Goal: Transaction & Acquisition: Book appointment/travel/reservation

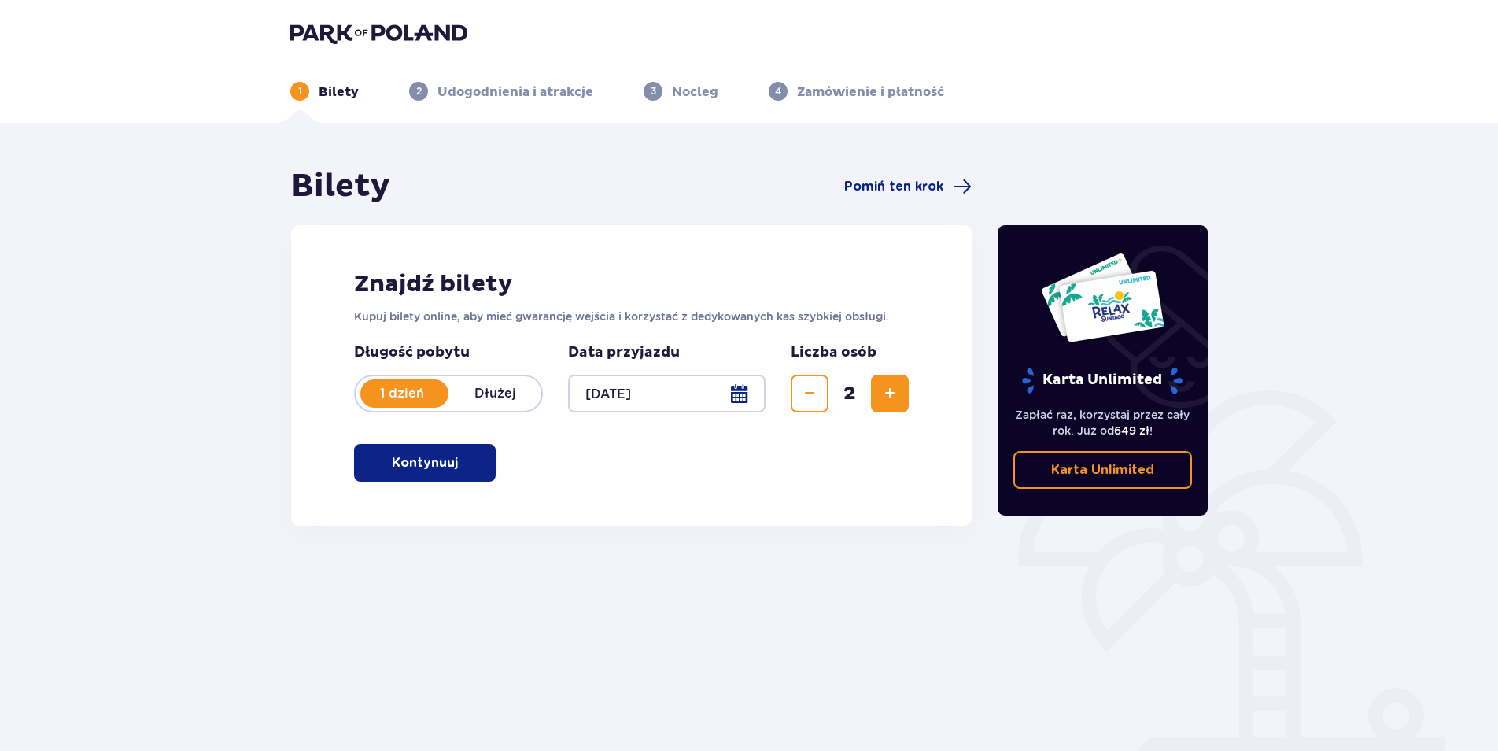
click at [485, 465] on button "Kontynuuj" at bounding box center [425, 463] width 142 height 38
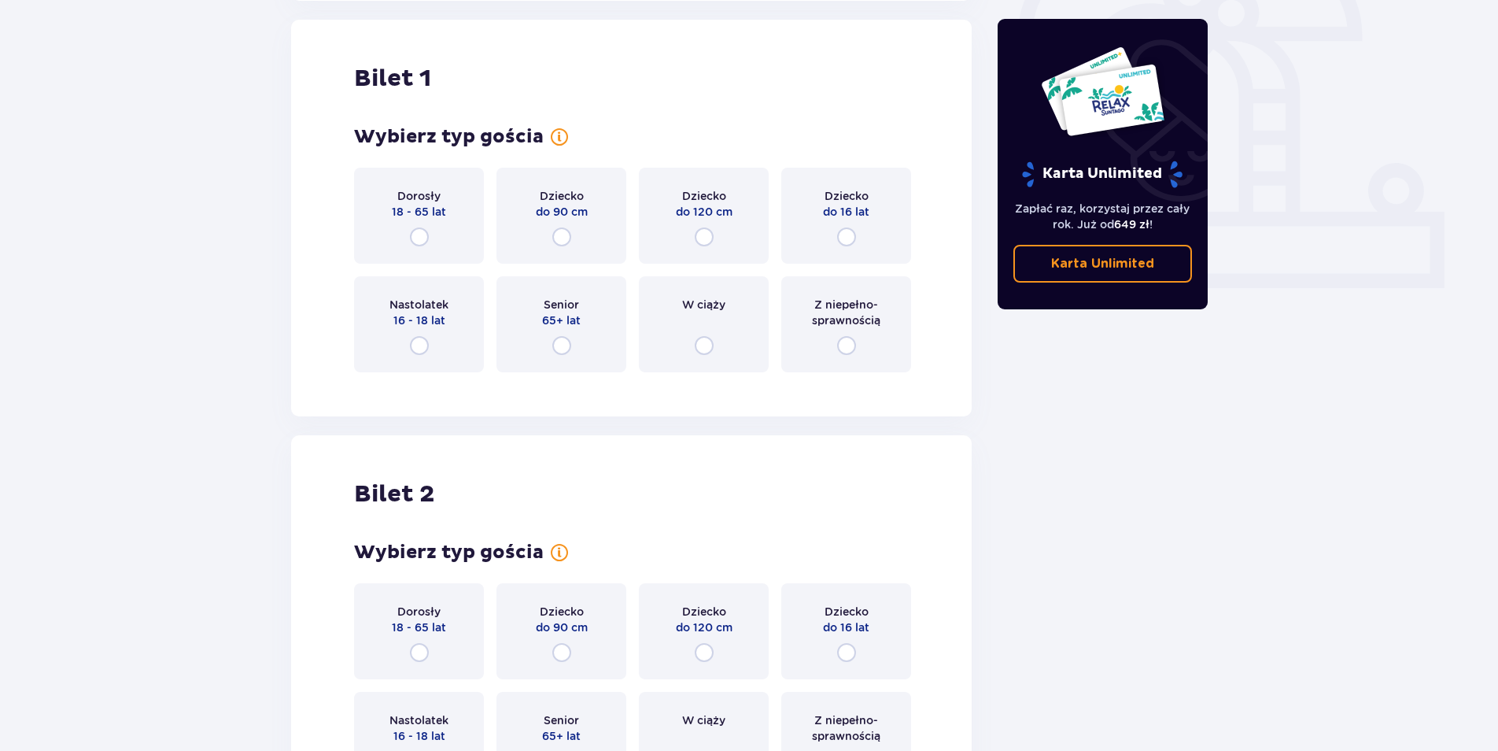
scroll to position [526, 0]
click at [421, 231] on input "radio" at bounding box center [419, 236] width 19 height 19
radio input "true"
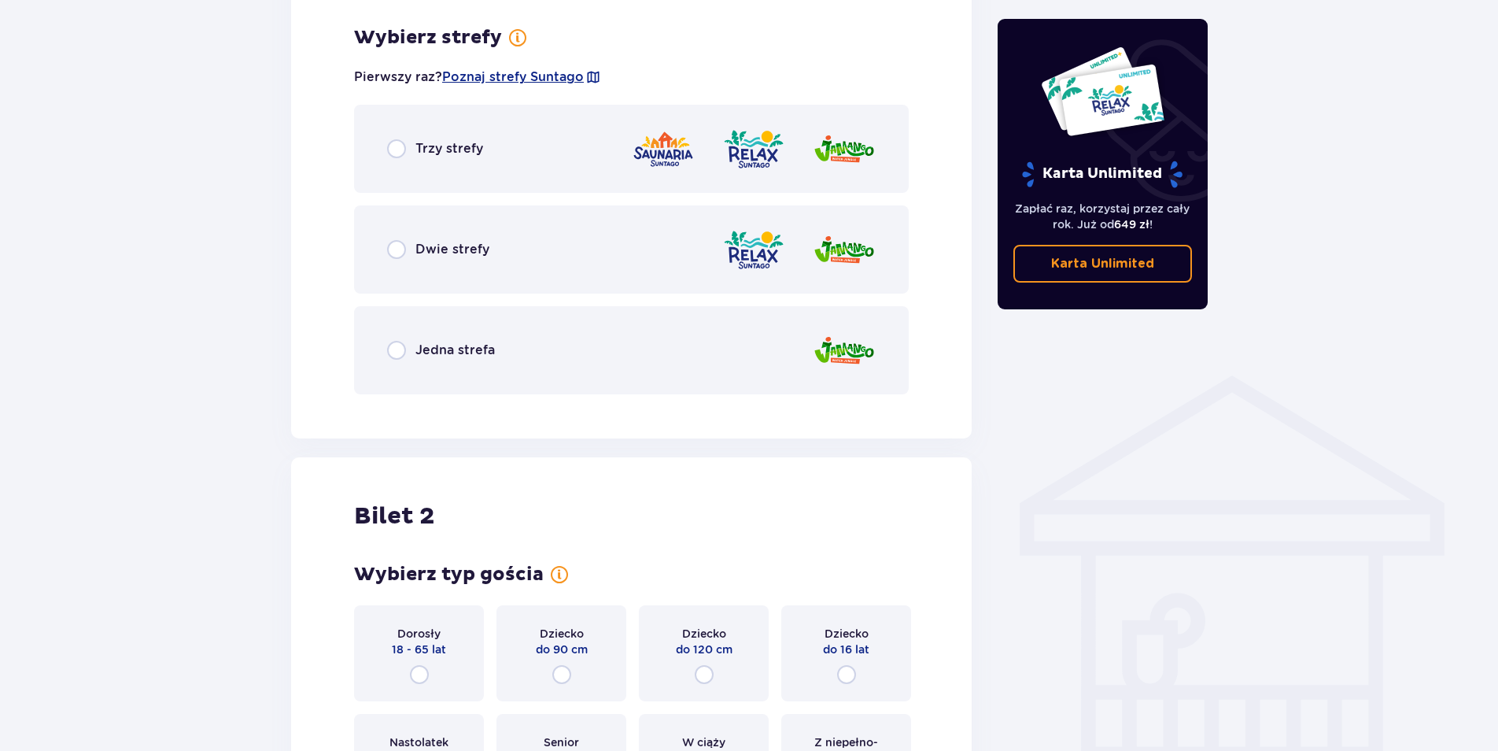
scroll to position [909, 0]
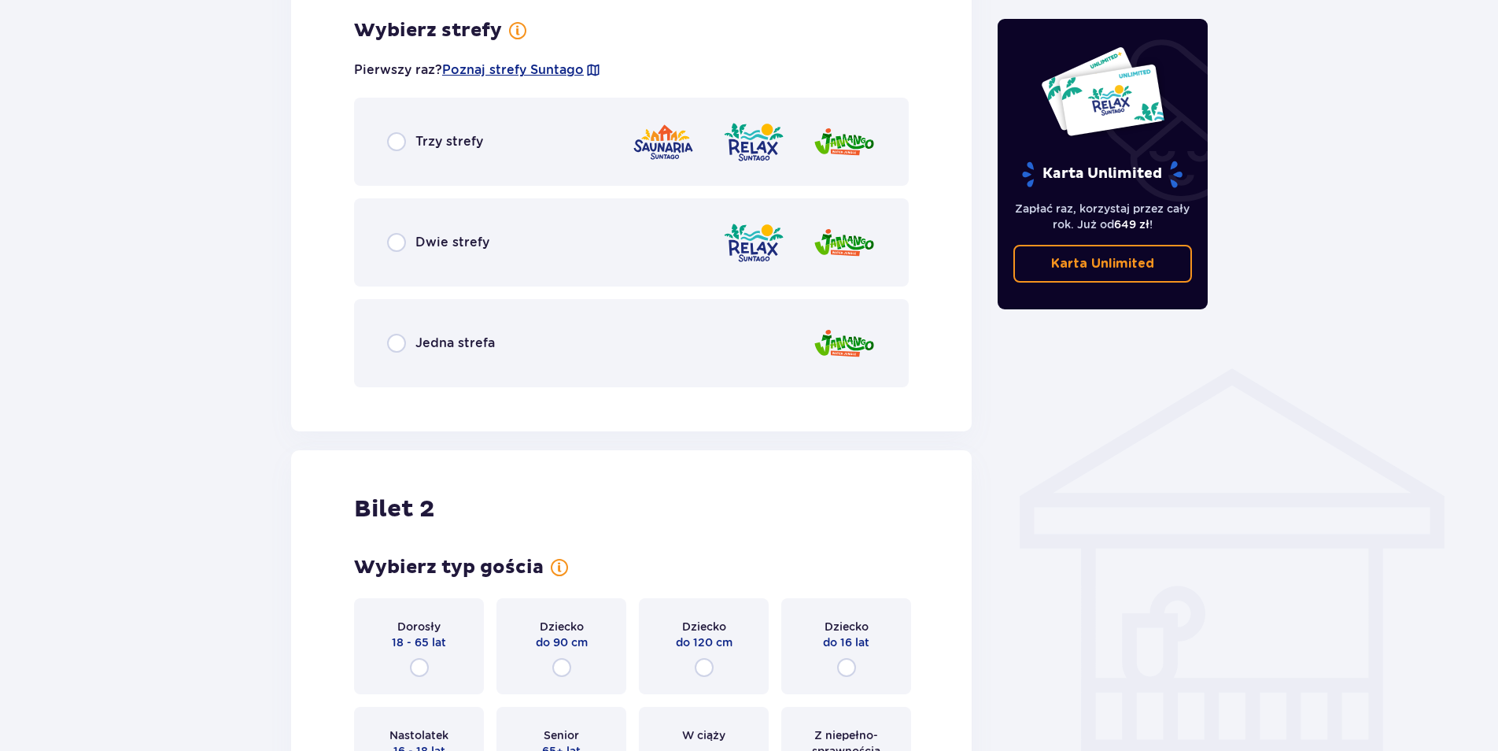
click at [393, 245] on input "radio" at bounding box center [396, 242] width 19 height 19
radio input "true"
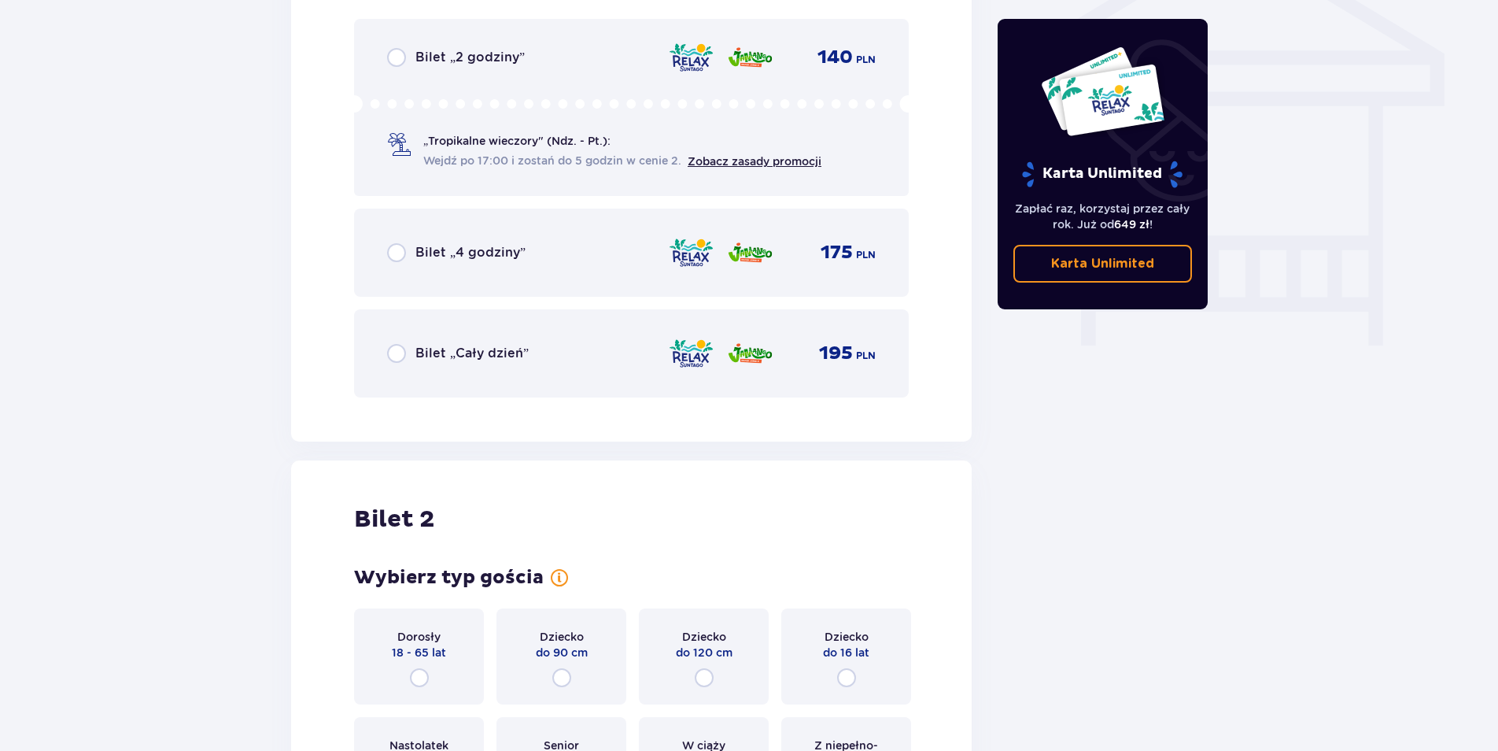
scroll to position [1388, 0]
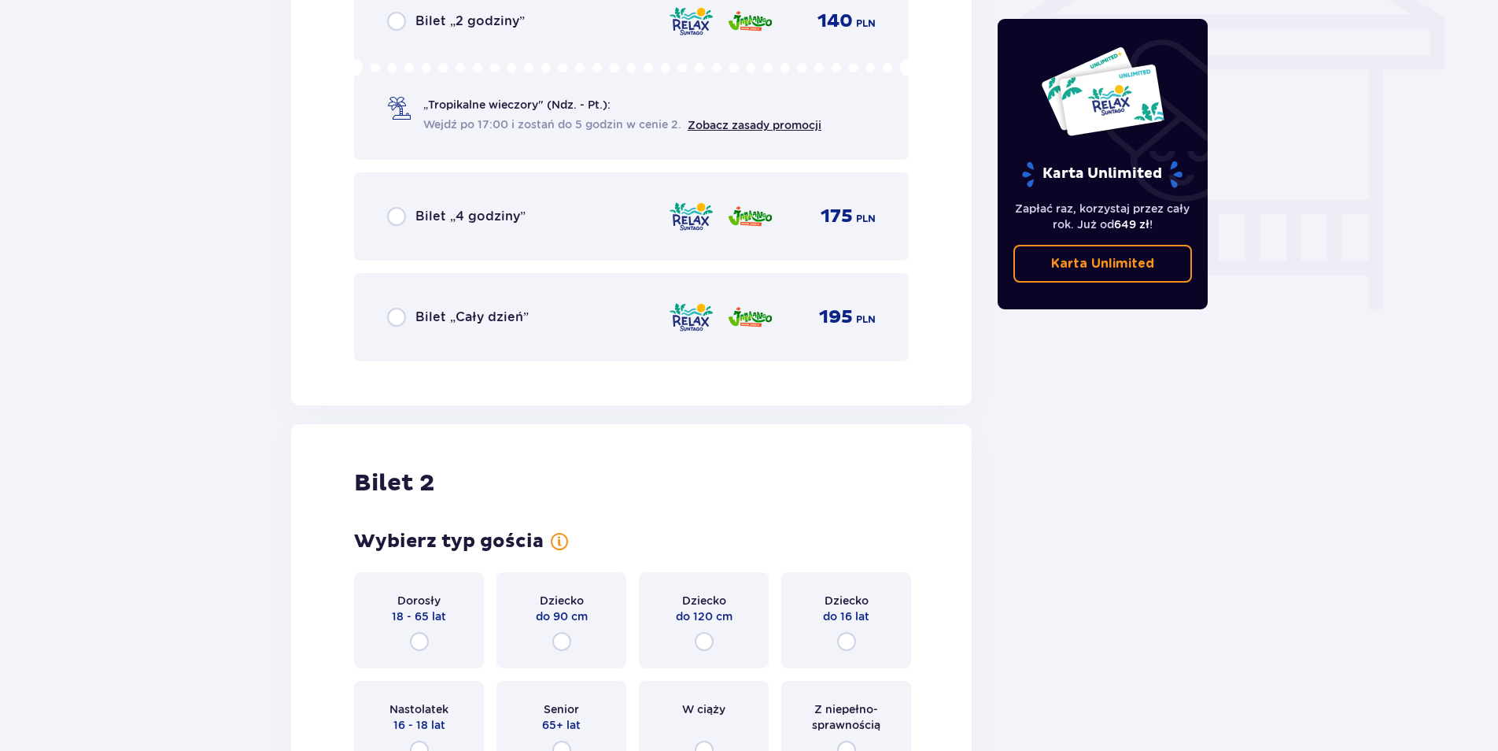
click at [395, 312] on input "radio" at bounding box center [396, 317] width 19 height 19
radio input "true"
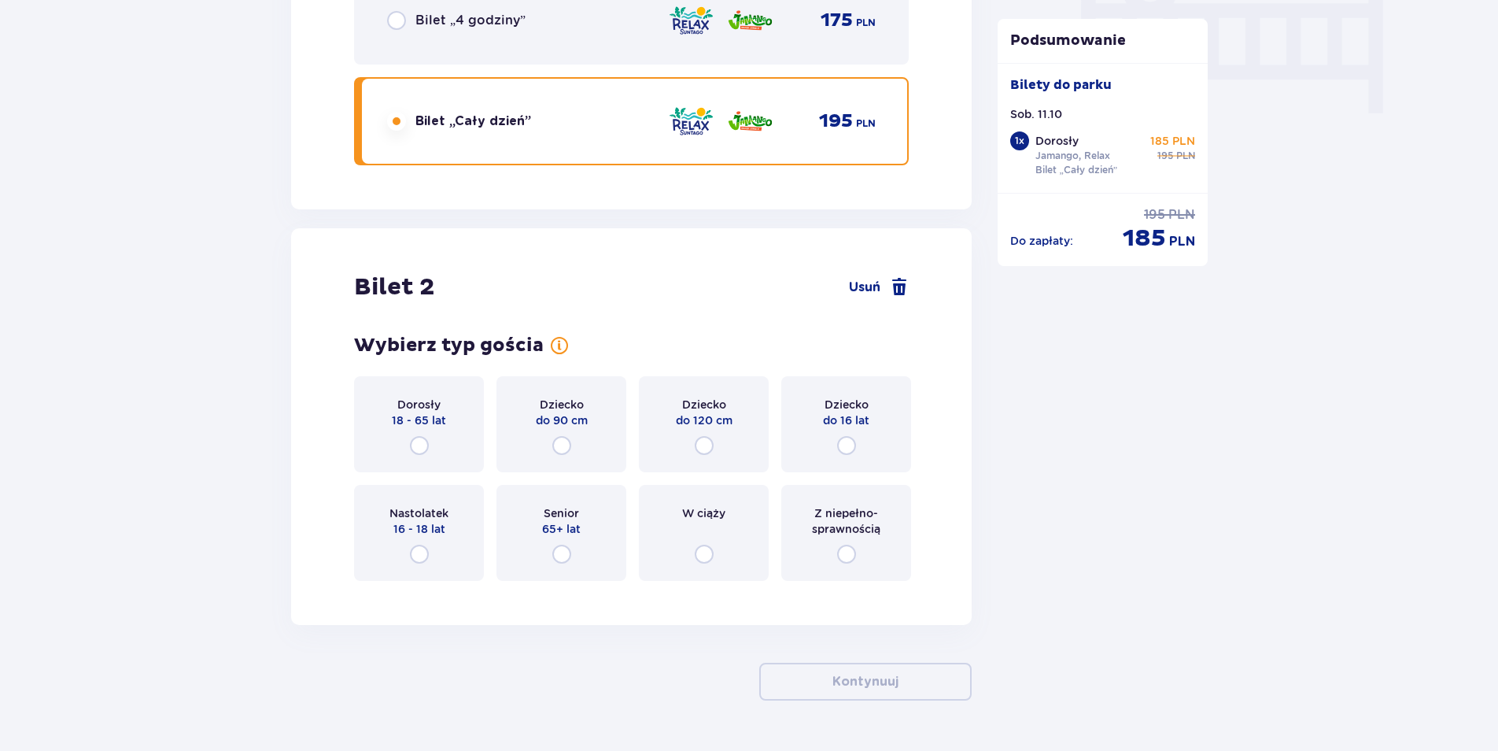
scroll to position [1628, 0]
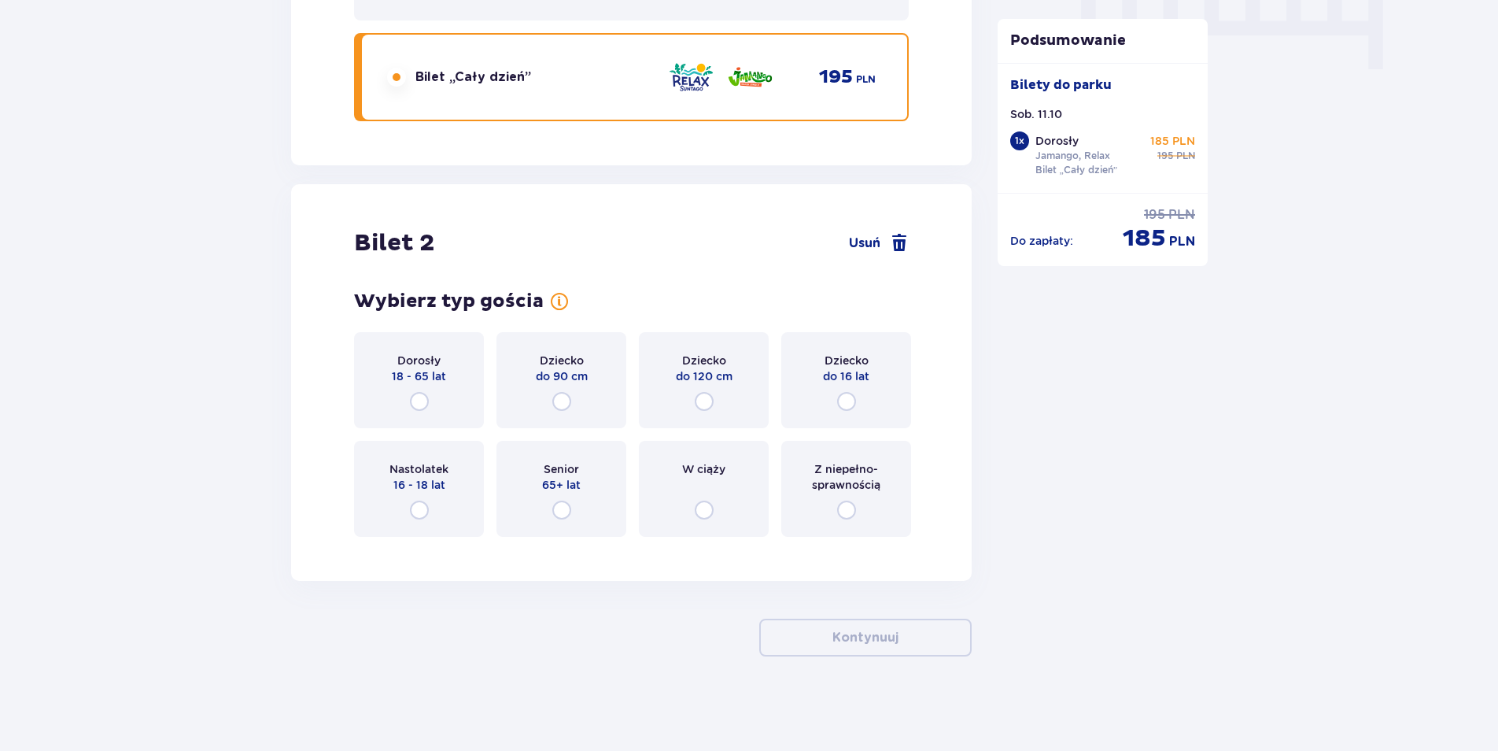
click at [412, 399] on input "radio" at bounding box center [419, 401] width 19 height 19
radio input "true"
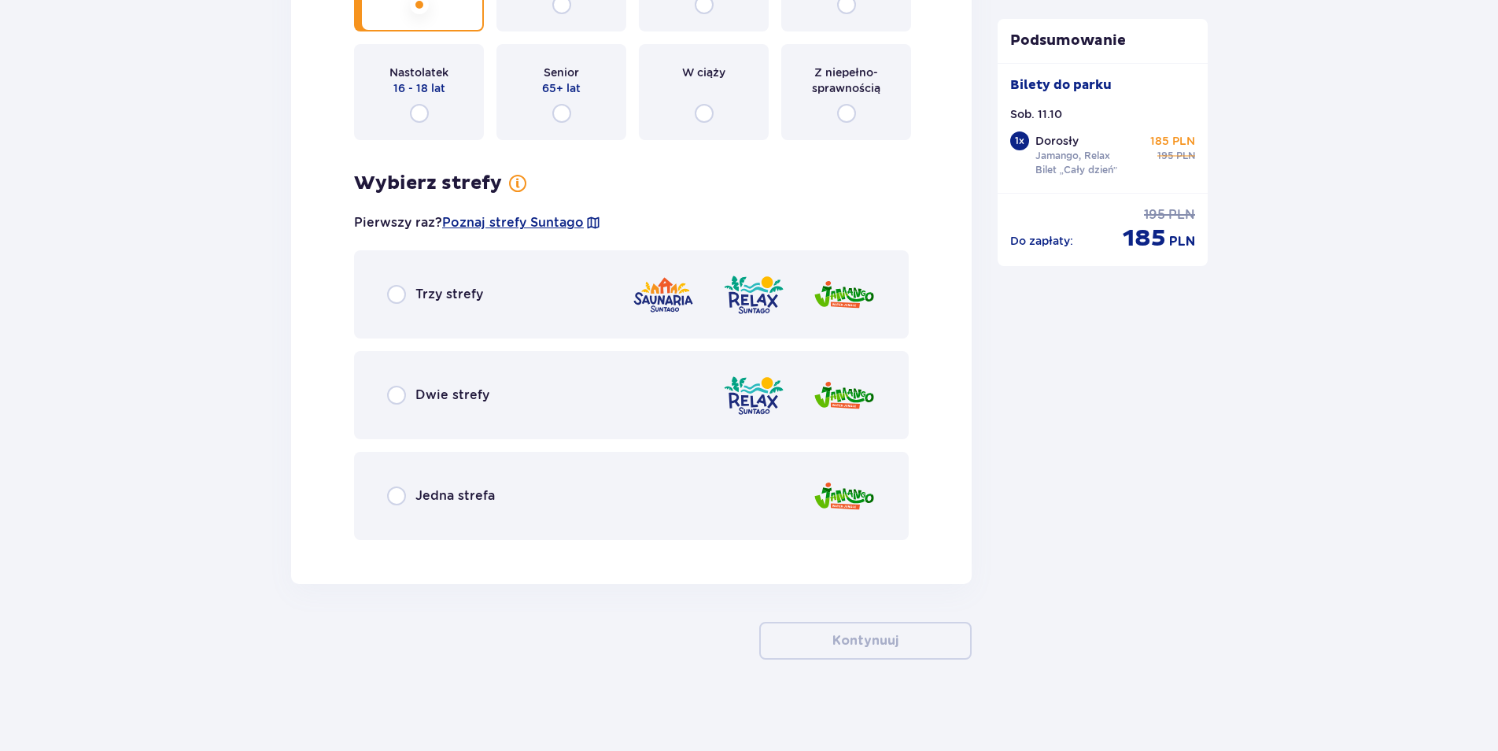
scroll to position [2027, 0]
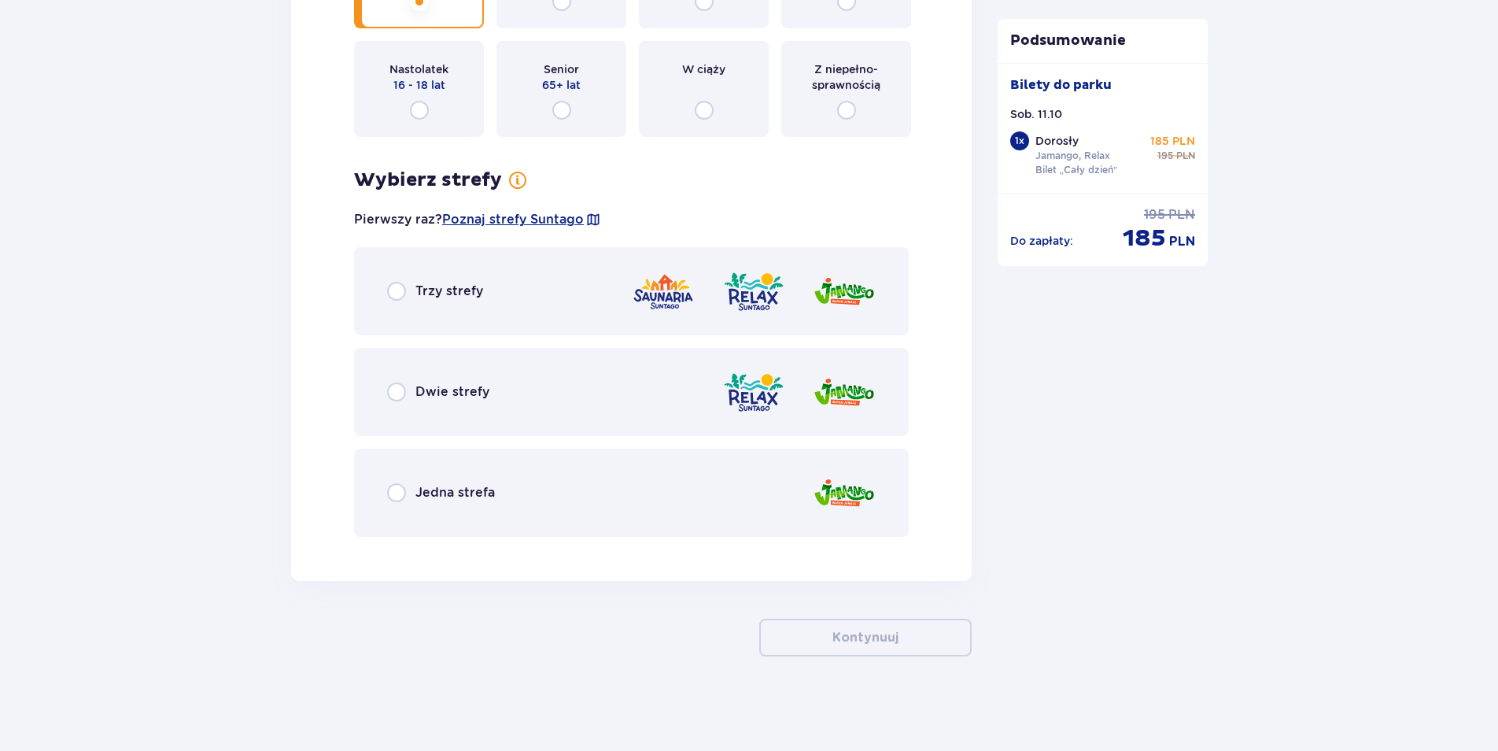
click at [412, 399] on div "Dwie strefy" at bounding box center [438, 391] width 102 height 19
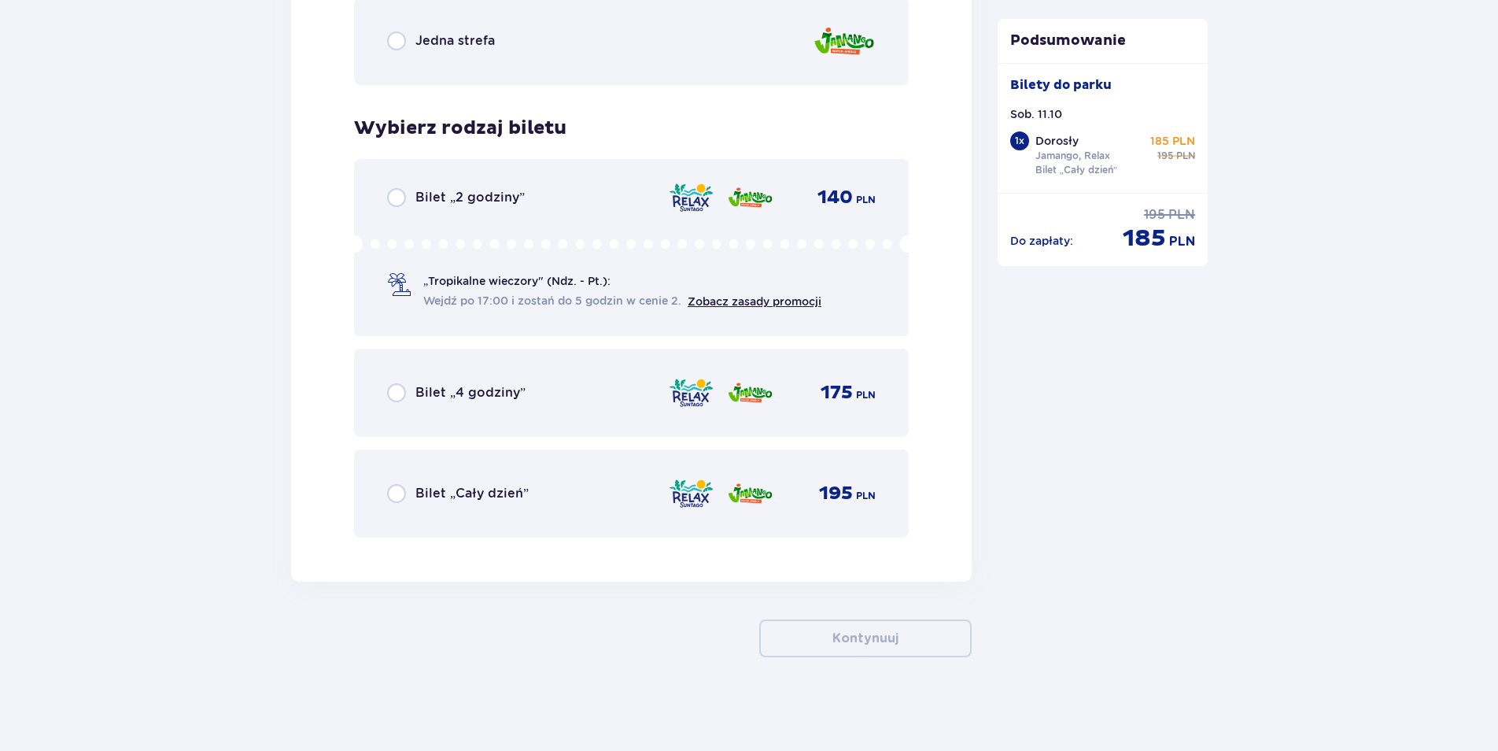
scroll to position [2480, 0]
click at [412, 399] on div "Bilet „4 godziny”" at bounding box center [456, 391] width 138 height 19
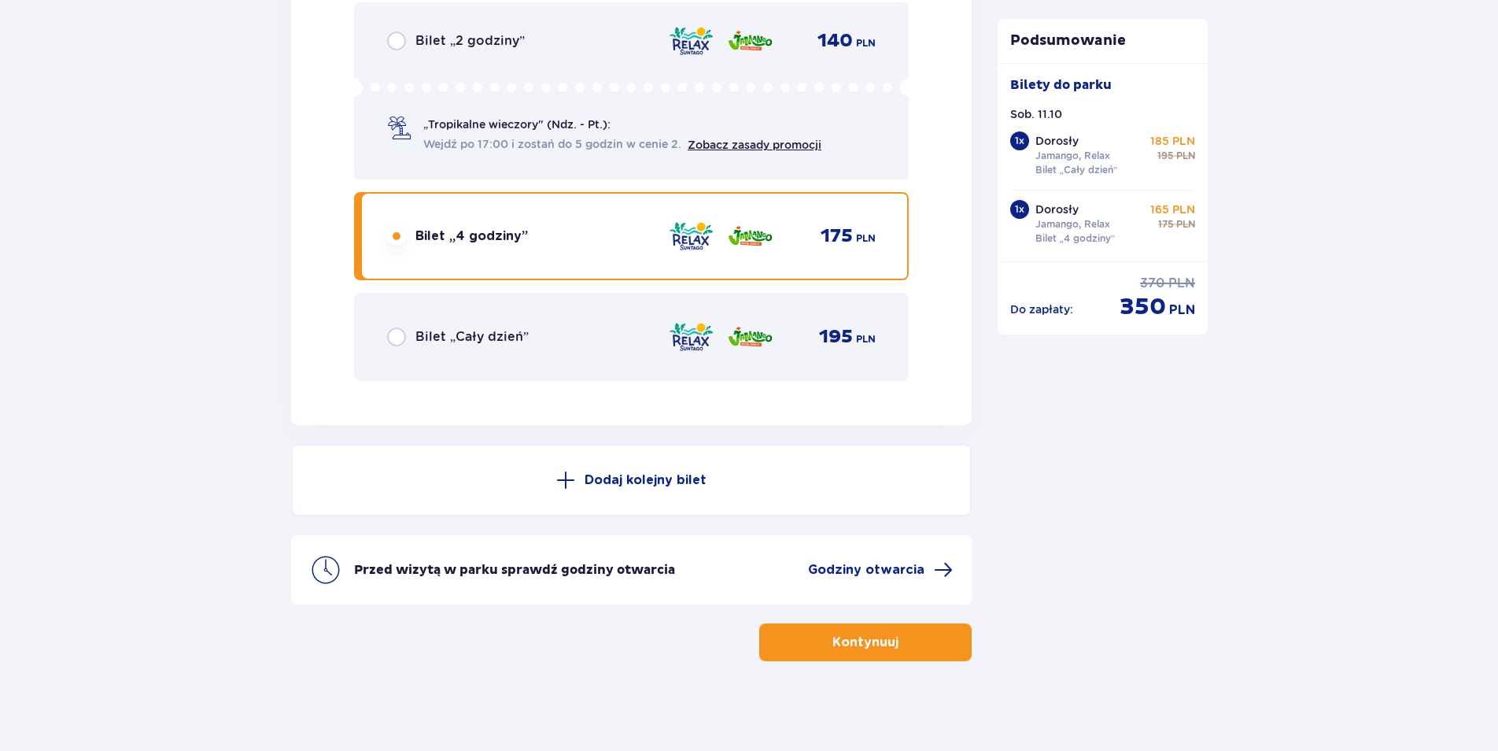
scroll to position [2640, 0]
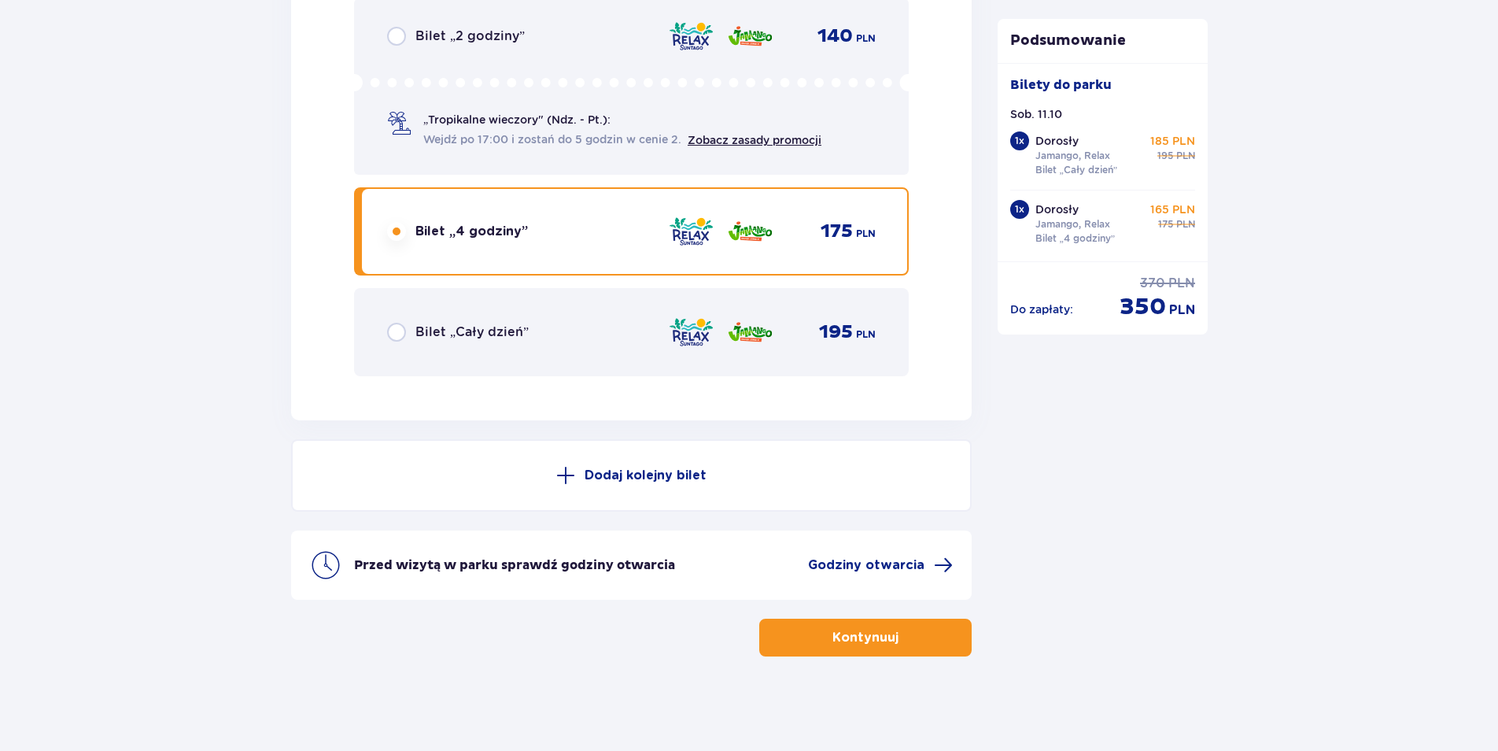
click at [393, 230] on input "radio" at bounding box center [396, 231] width 19 height 19
radio input "true"
click at [397, 335] on input "radio" at bounding box center [396, 332] width 19 height 19
radio input "true"
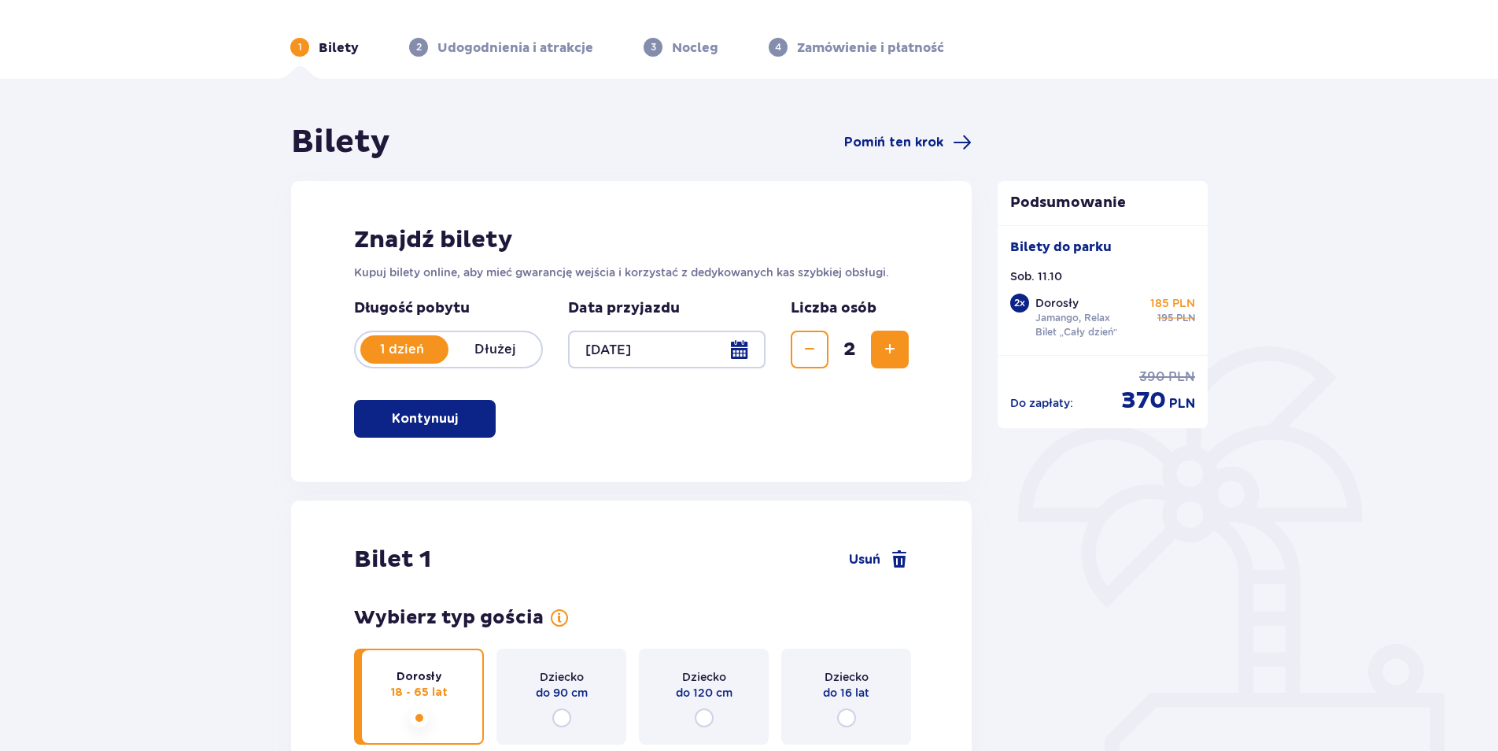
scroll to position [0, 0]
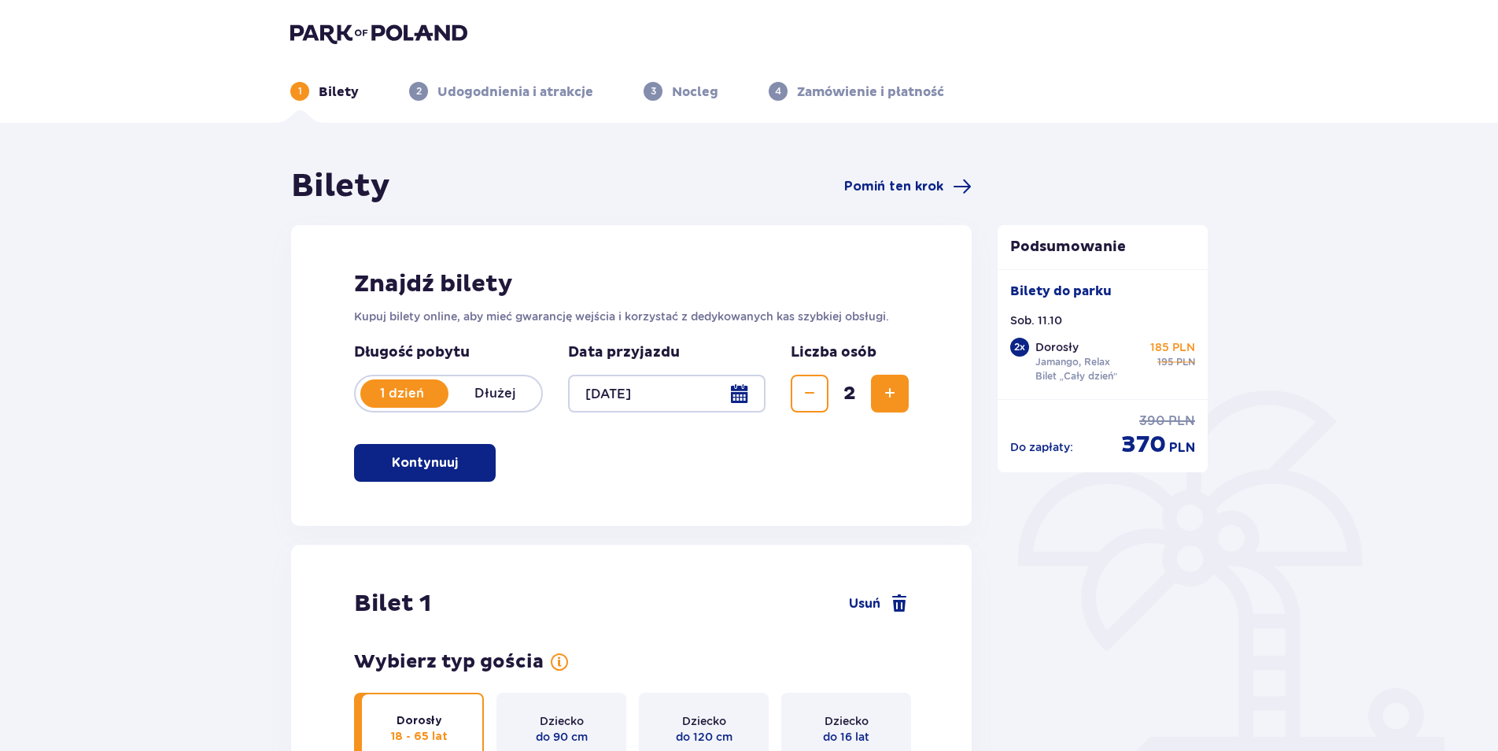
click at [493, 93] on p "Udogodnienia i atrakcje" at bounding box center [515, 91] width 156 height 17
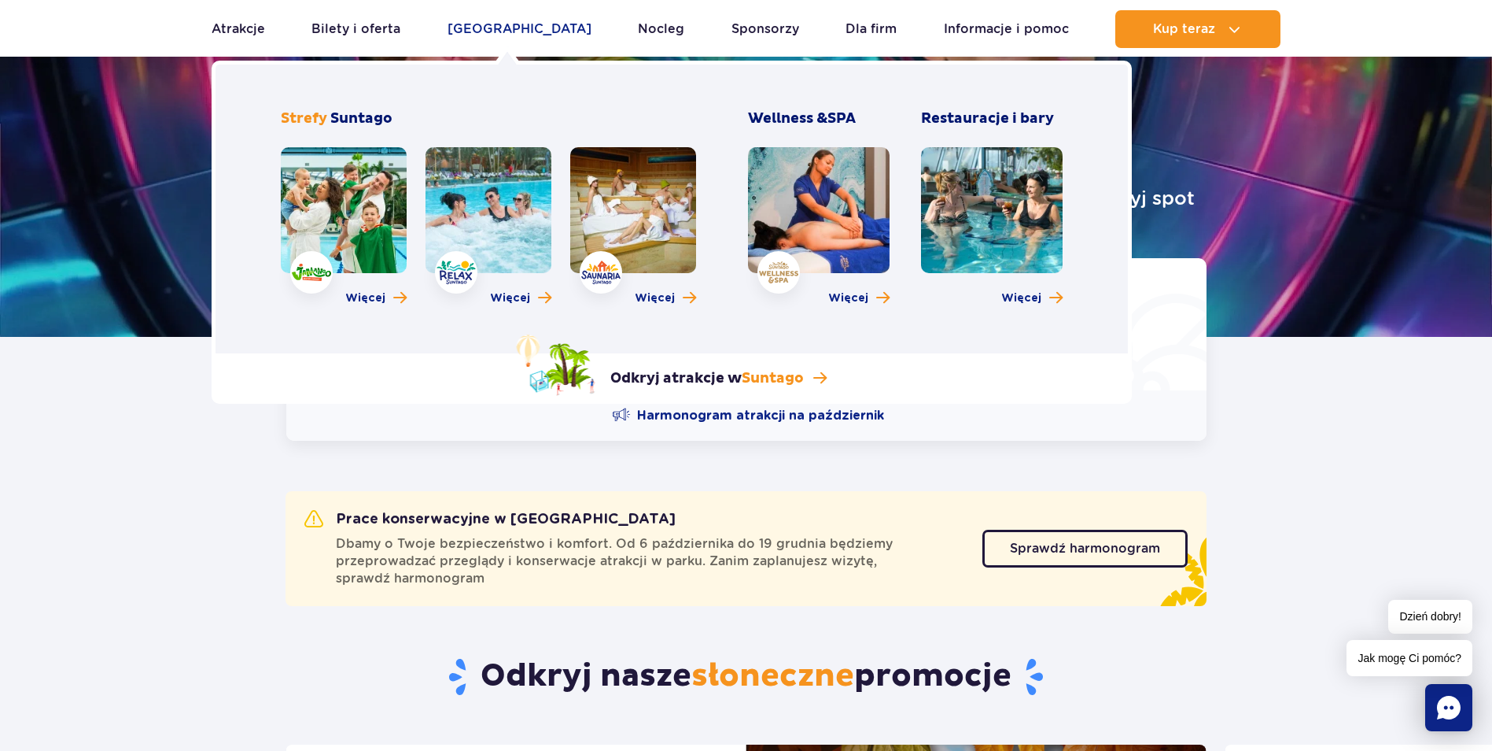
click at [496, 28] on link "[GEOGRAPHIC_DATA]" at bounding box center [520, 29] width 144 height 38
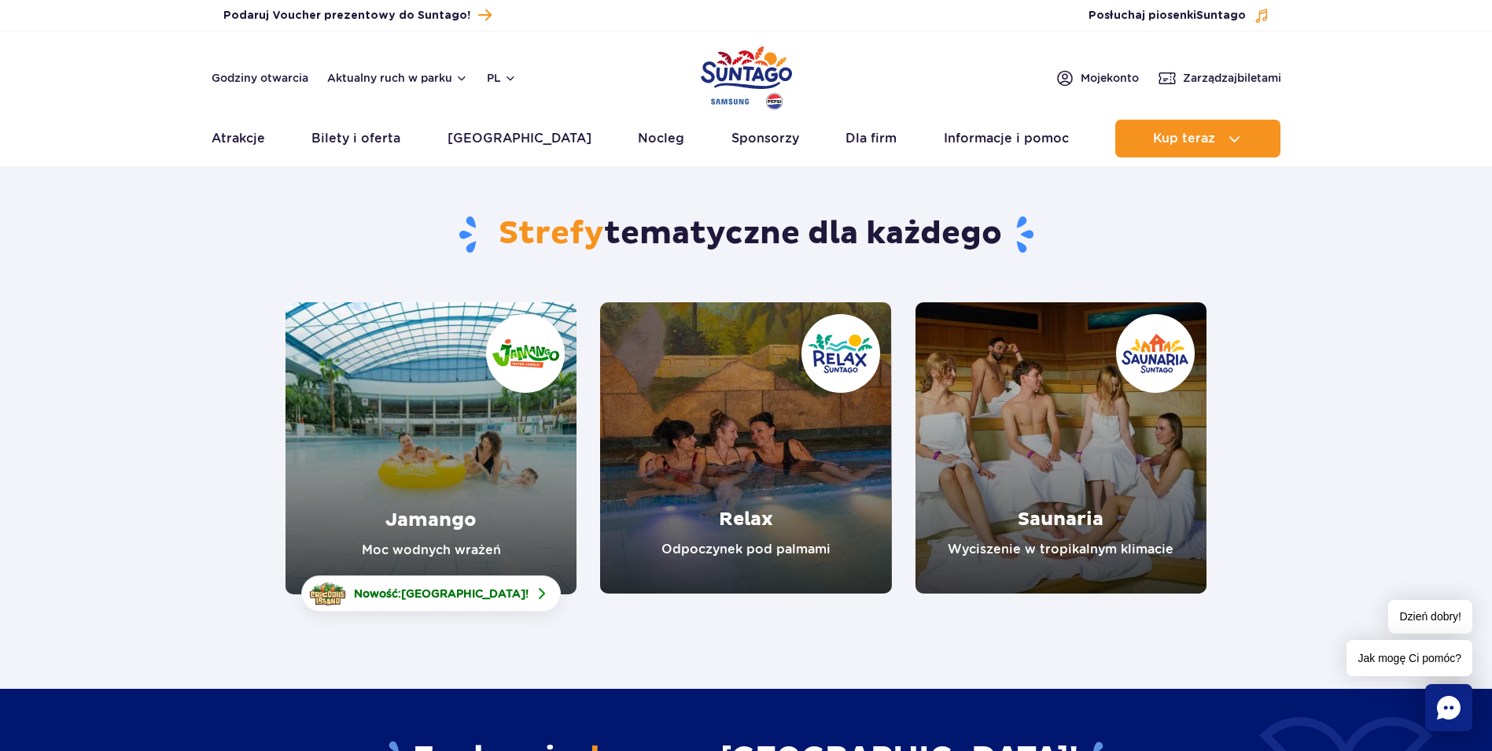
click at [703, 439] on link "Relax" at bounding box center [745, 447] width 291 height 291
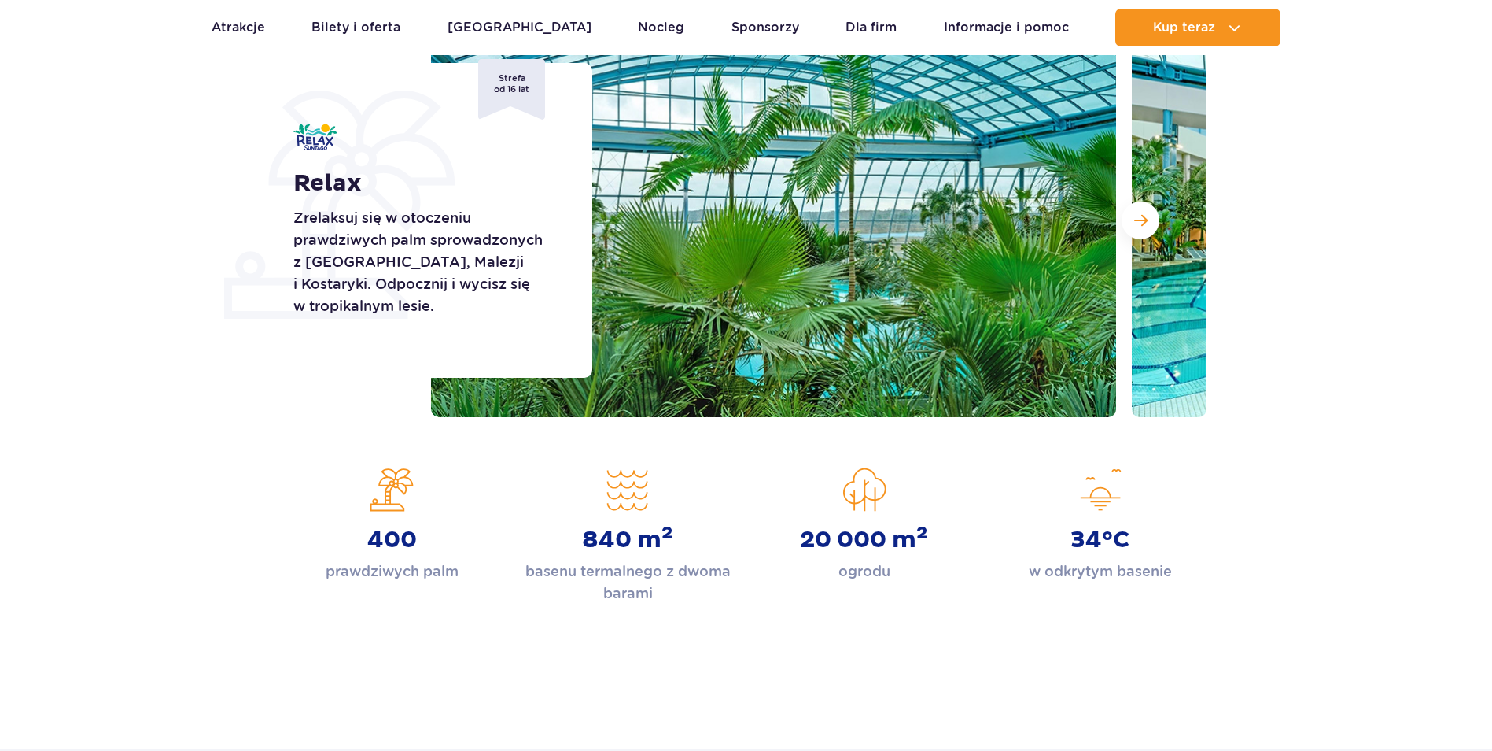
scroll to position [236, 0]
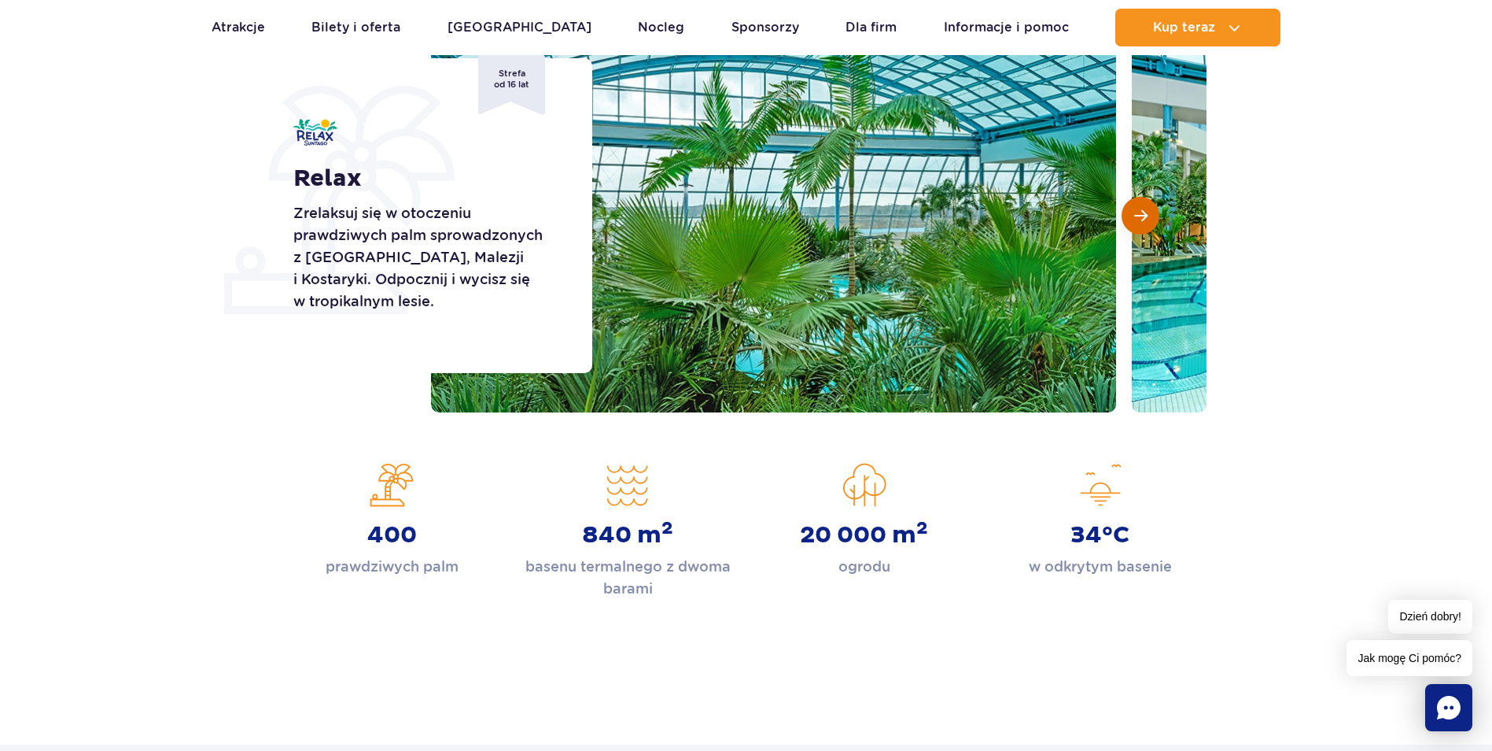
click at [1136, 212] on span "Następny slajd" at bounding box center [1140, 215] width 13 height 14
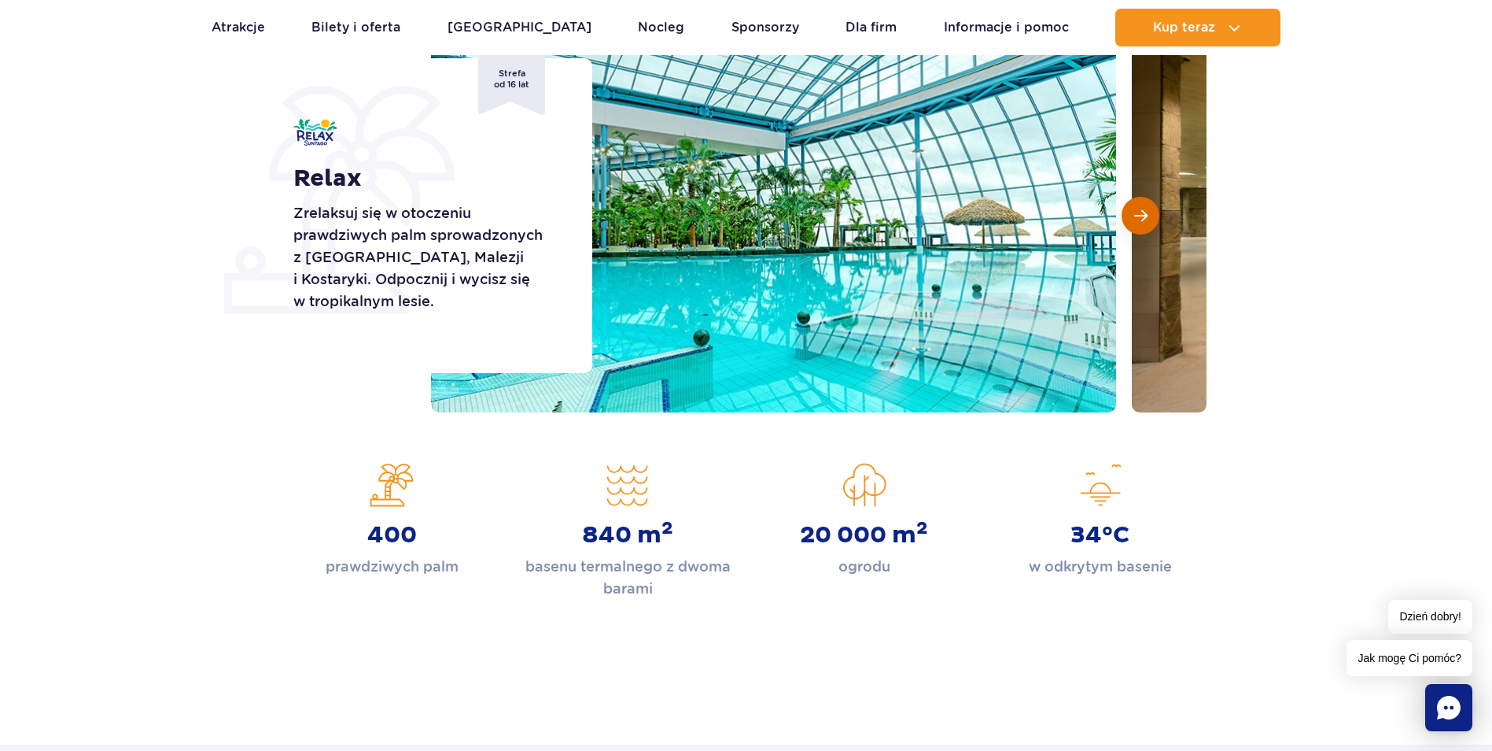
click at [1136, 212] on span "Następny slajd" at bounding box center [1140, 215] width 13 height 14
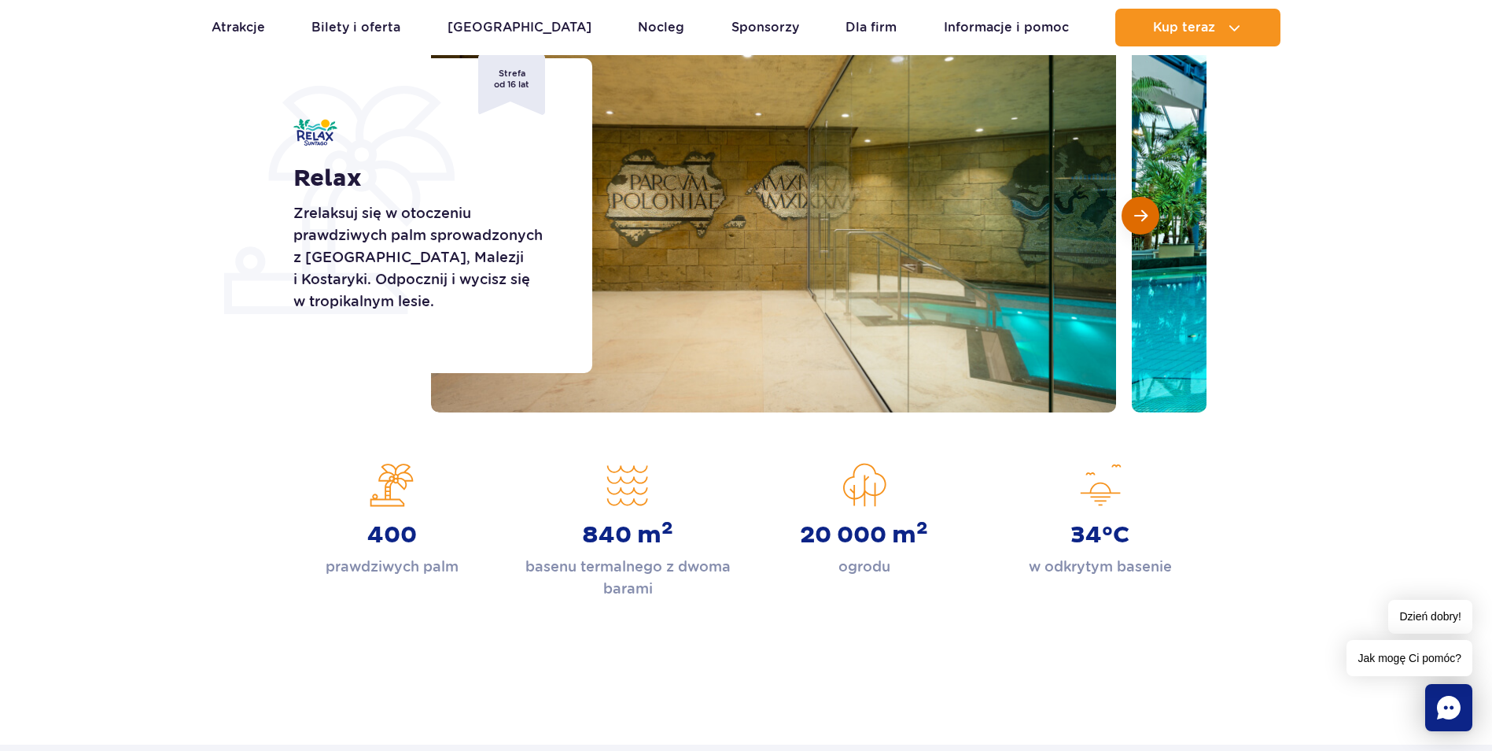
click at [1136, 212] on span "Następny slajd" at bounding box center [1140, 215] width 13 height 14
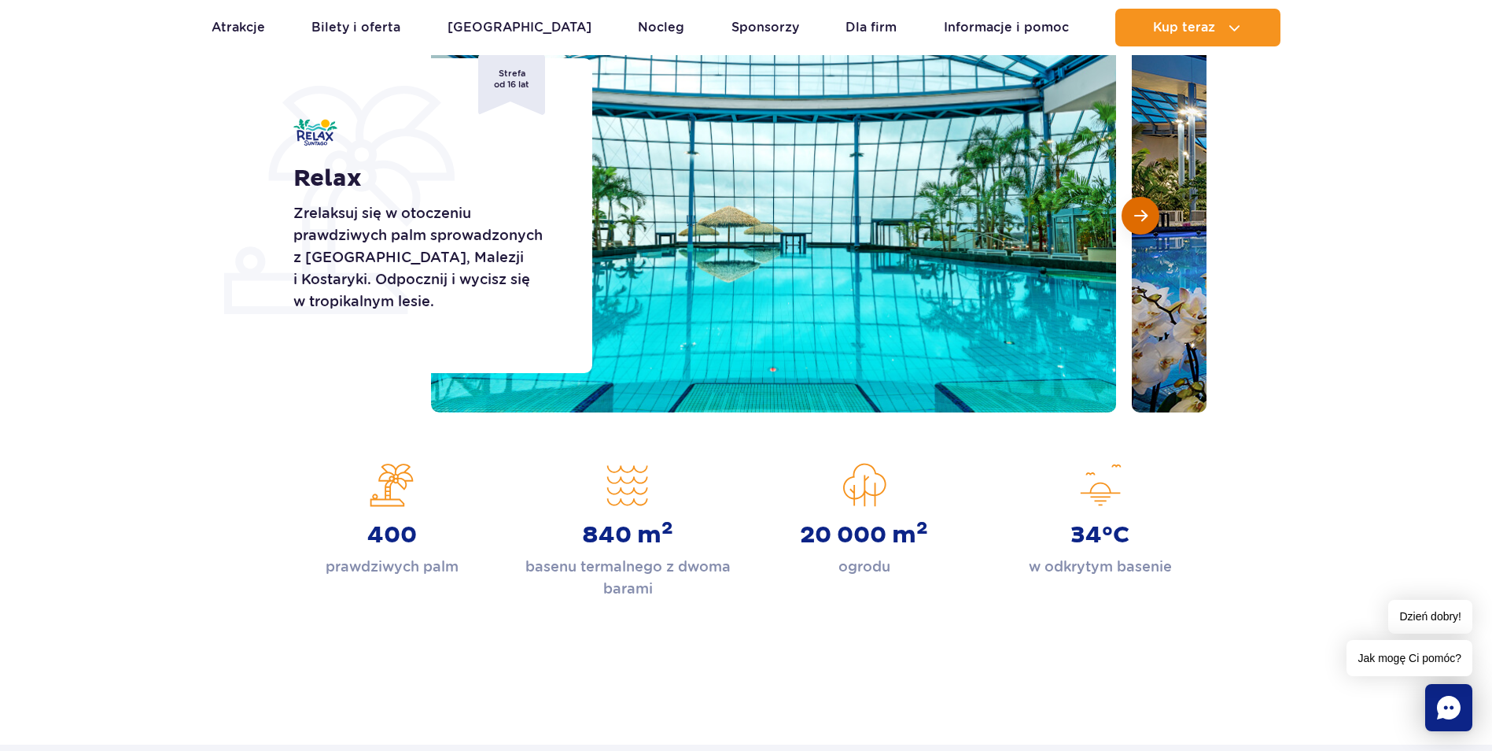
click at [1136, 212] on span "Następny slajd" at bounding box center [1140, 215] width 13 height 14
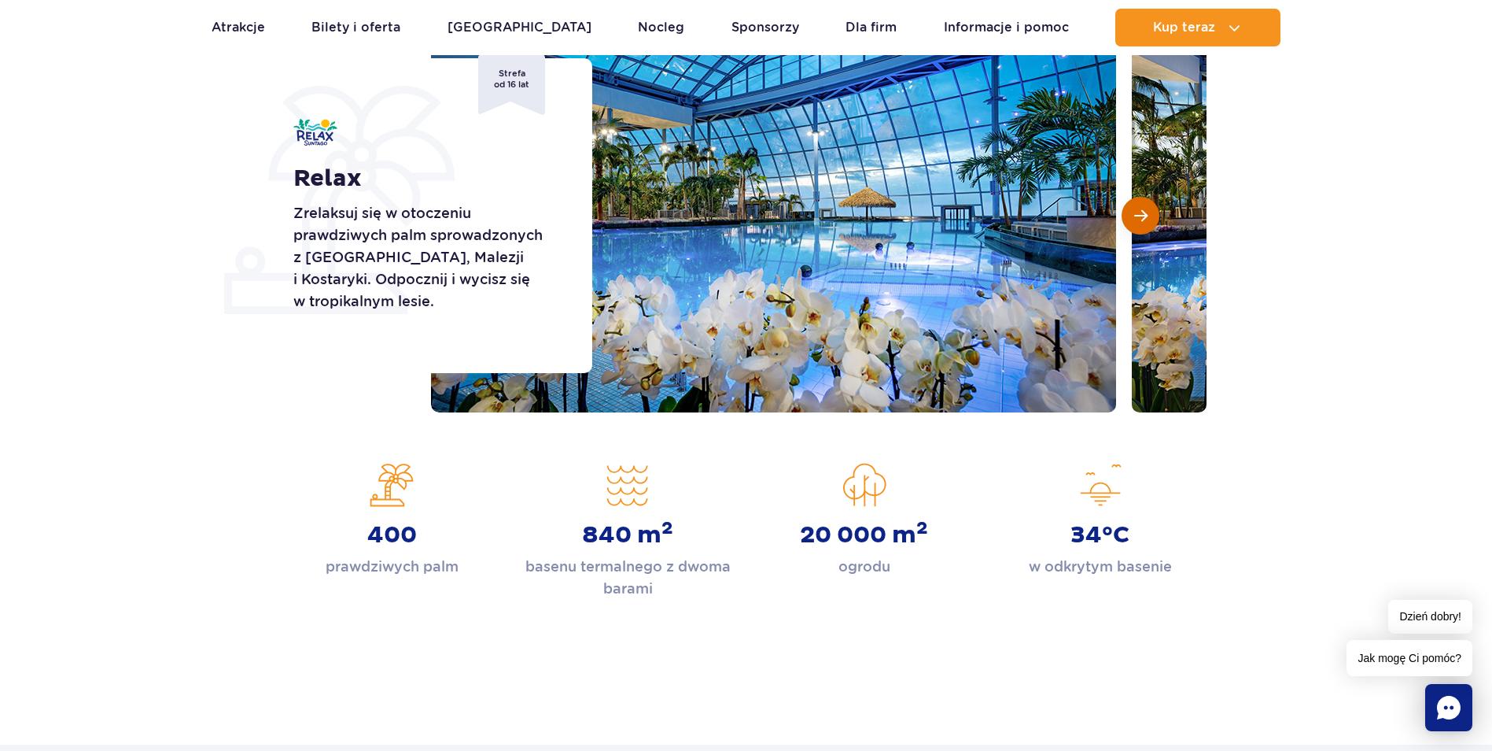
click at [1136, 212] on span "Następny slajd" at bounding box center [1140, 215] width 13 height 14
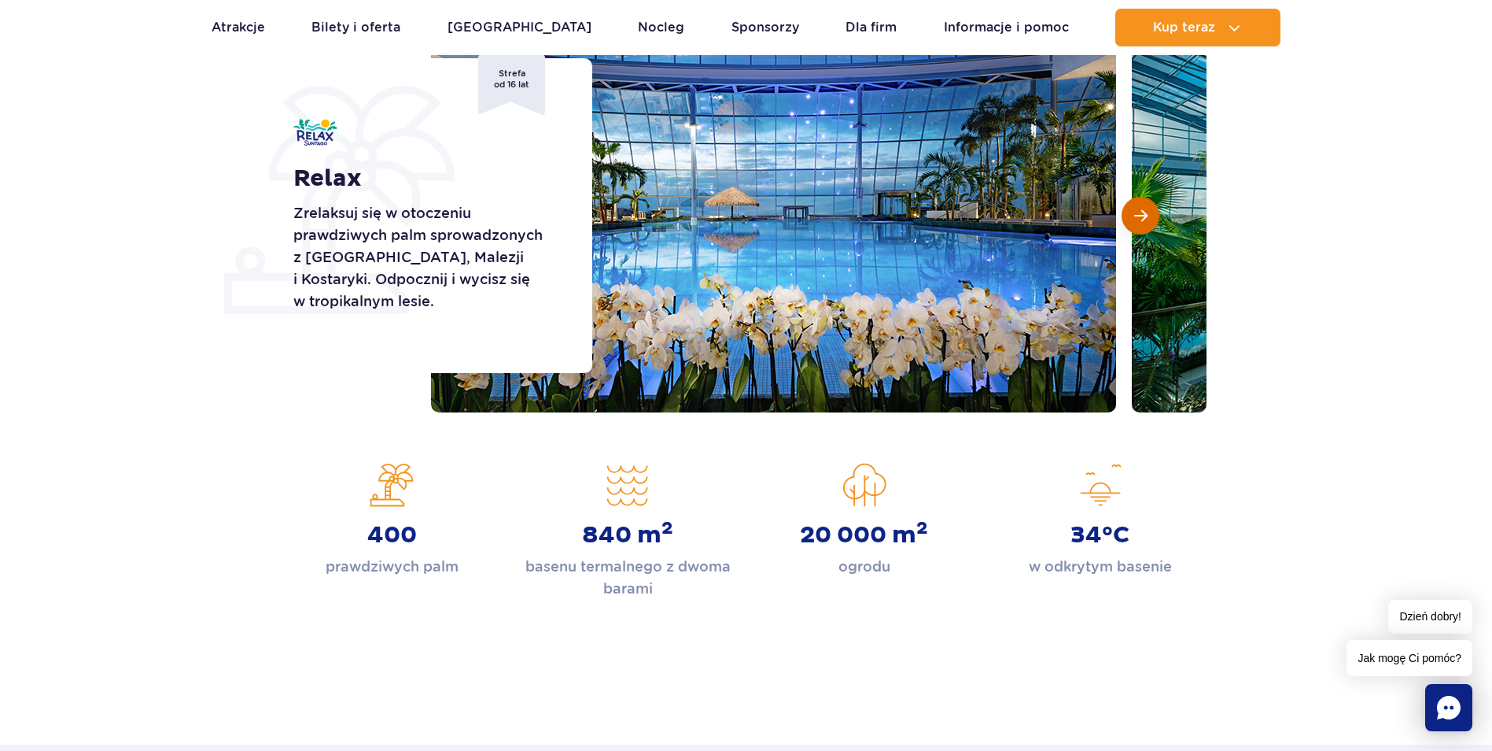
click at [1136, 212] on span "Następny slajd" at bounding box center [1140, 215] width 13 height 14
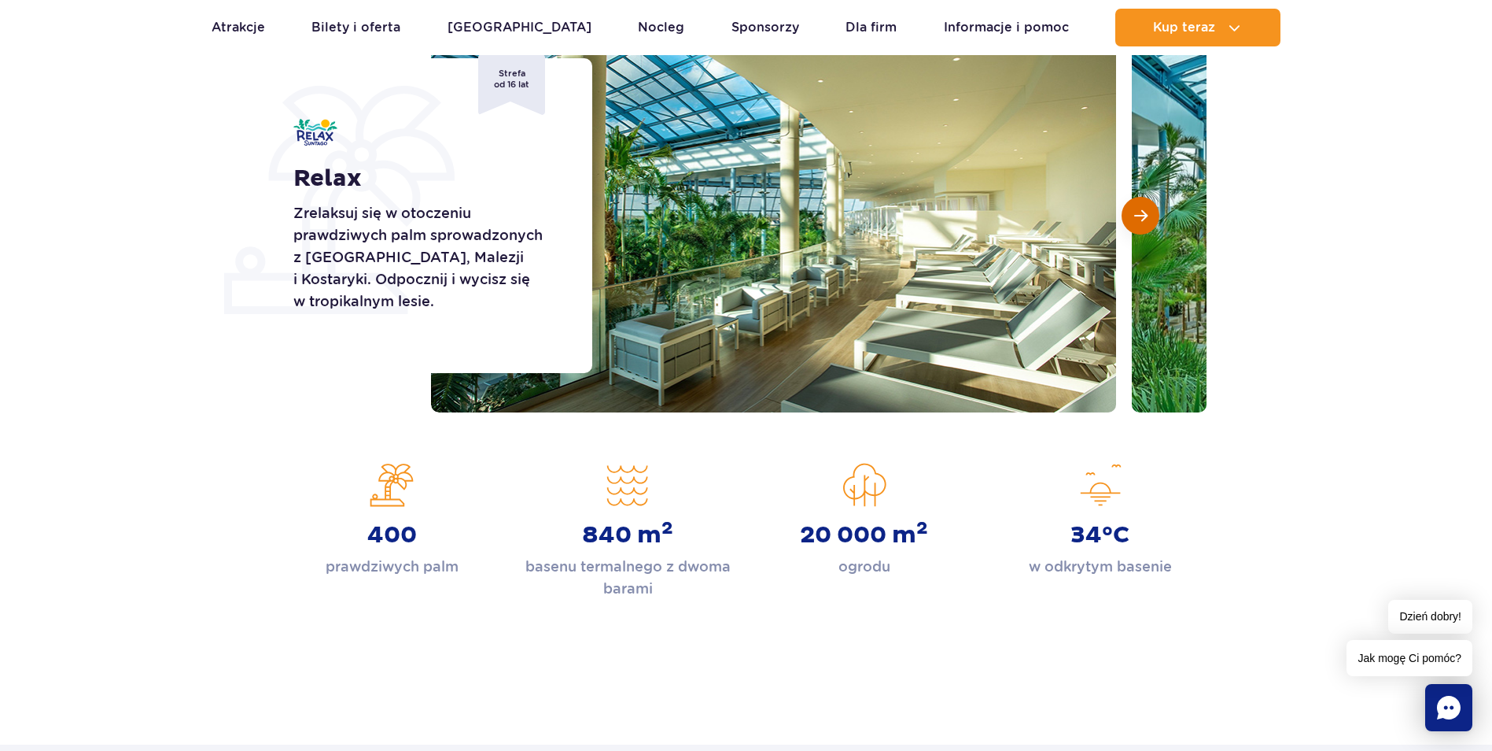
click at [1136, 212] on span "Następny slajd" at bounding box center [1140, 215] width 13 height 14
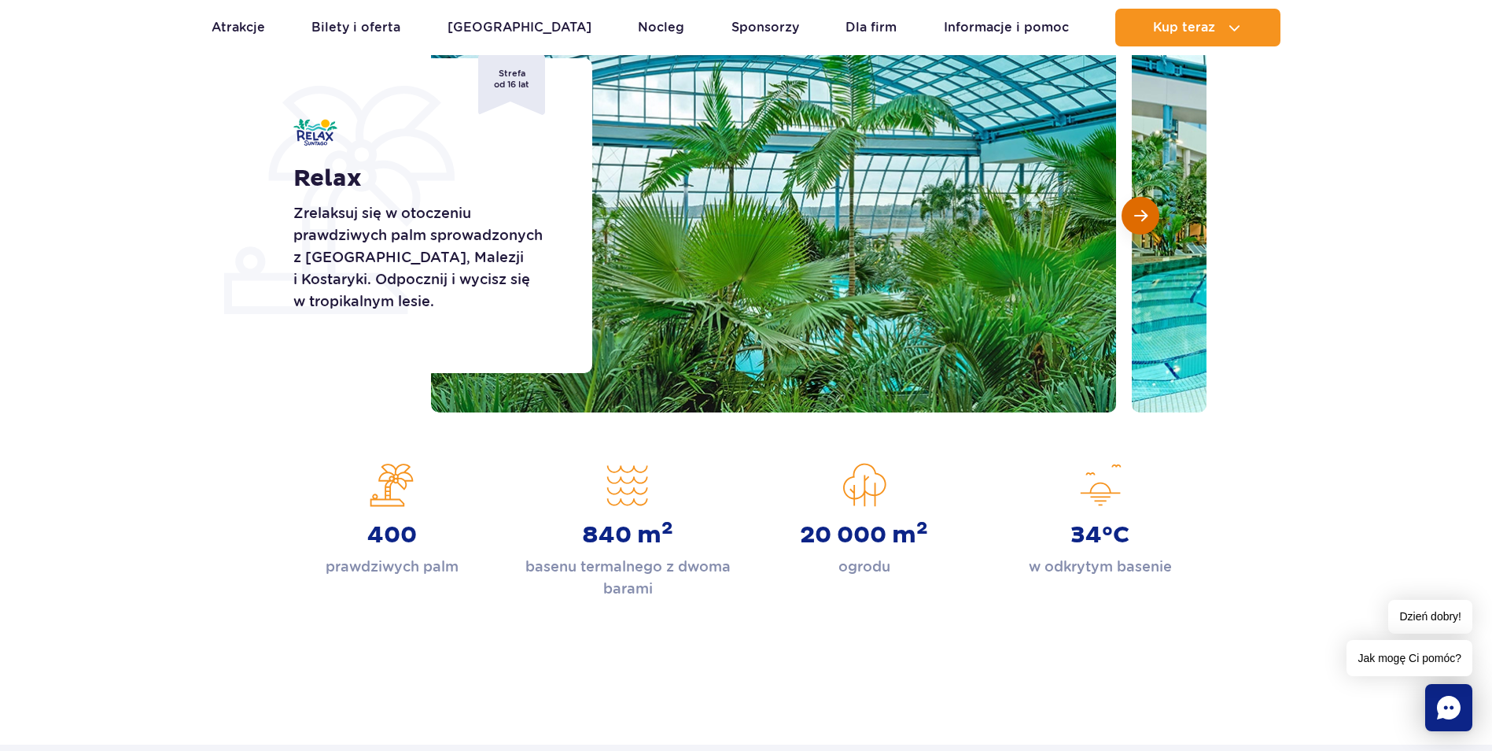
click at [1136, 212] on span "Następny slajd" at bounding box center [1140, 215] width 13 height 14
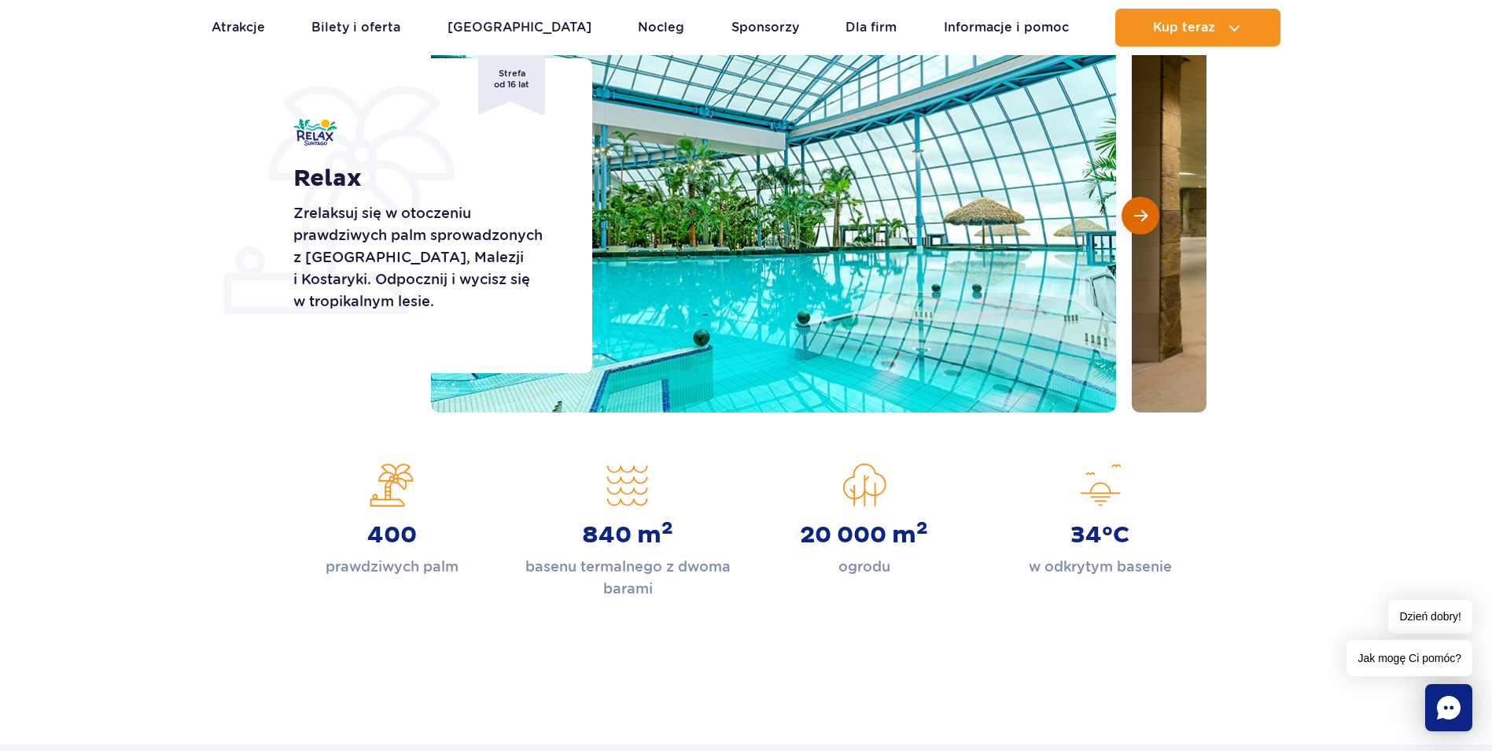
click at [1136, 212] on span "Następny slajd" at bounding box center [1140, 215] width 13 height 14
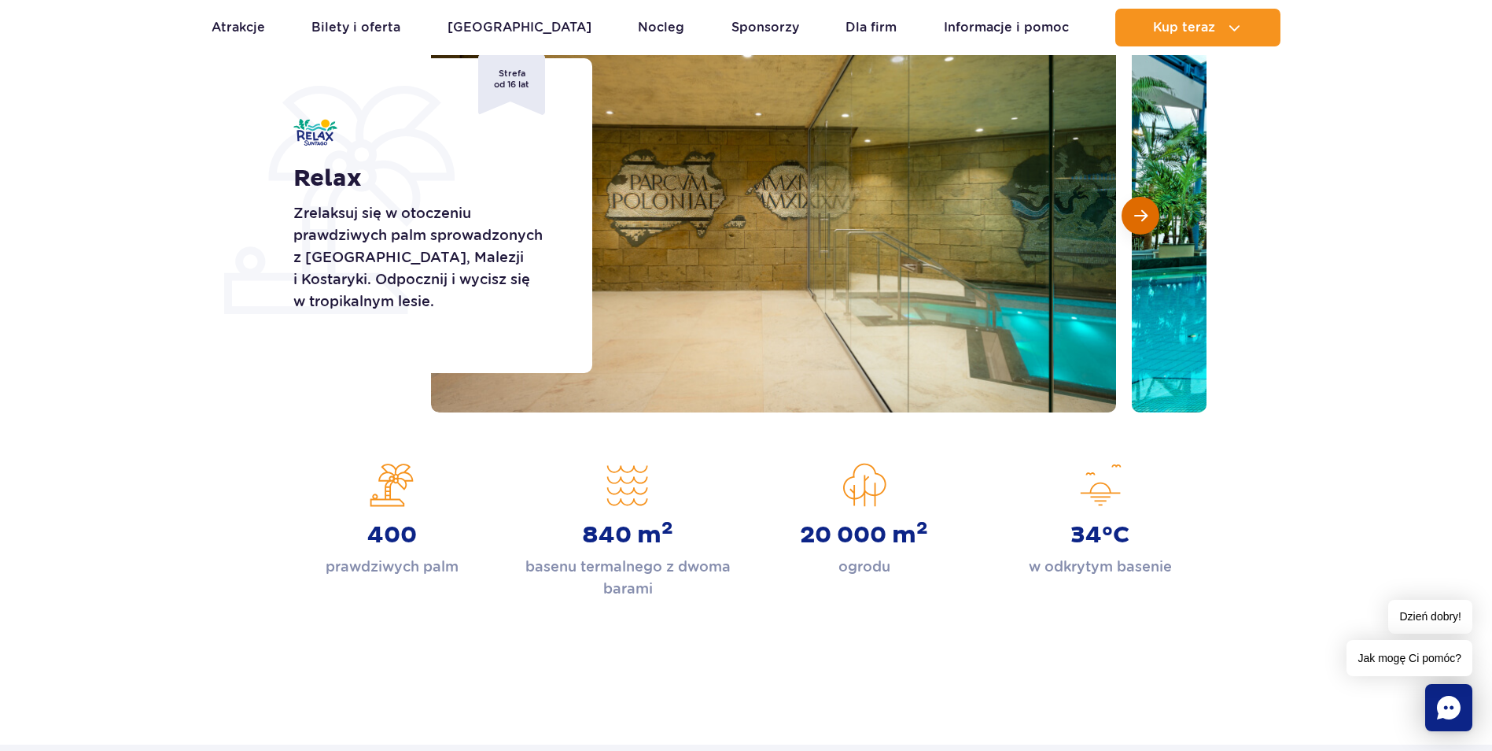
click at [1136, 212] on span "Następny slajd" at bounding box center [1140, 215] width 13 height 14
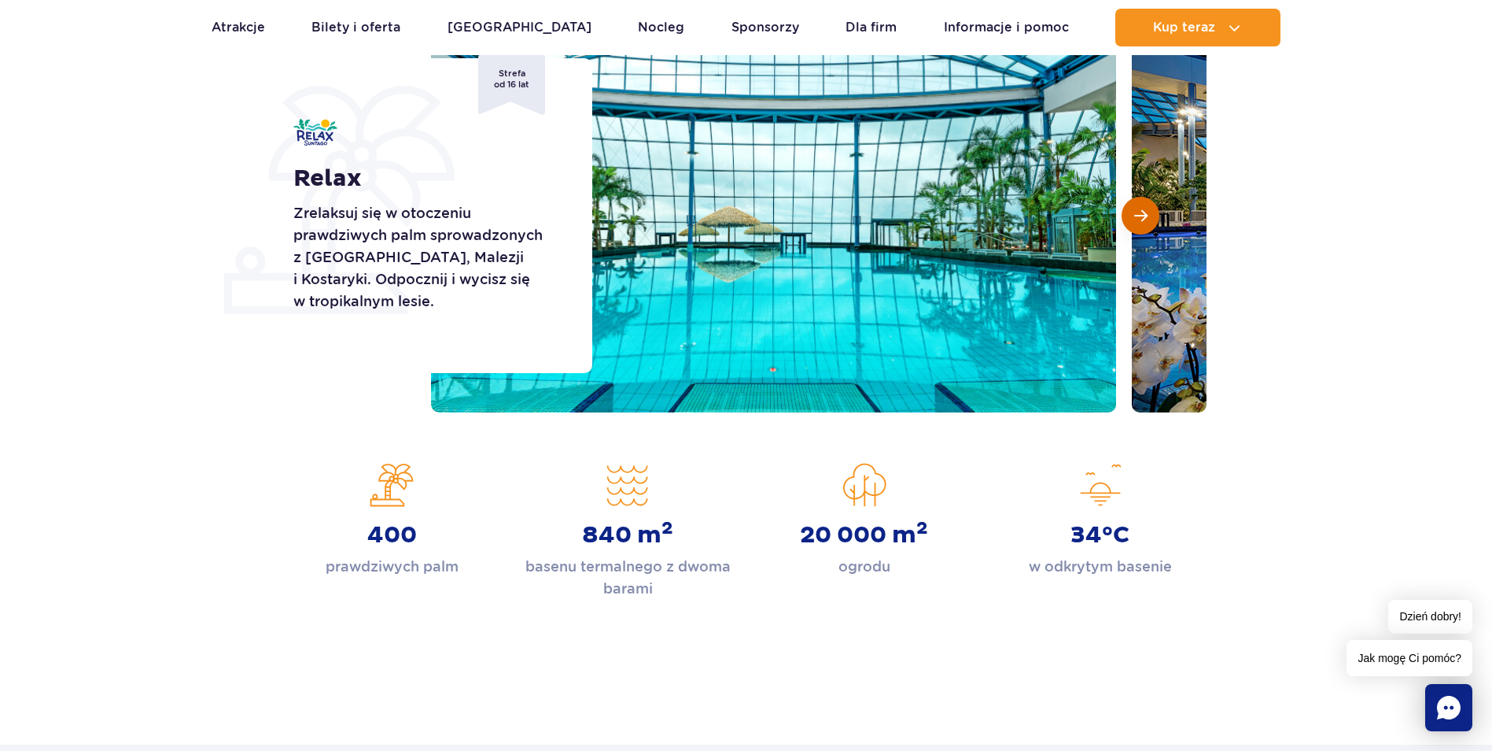
click at [1136, 212] on span "Następny slajd" at bounding box center [1140, 215] width 13 height 14
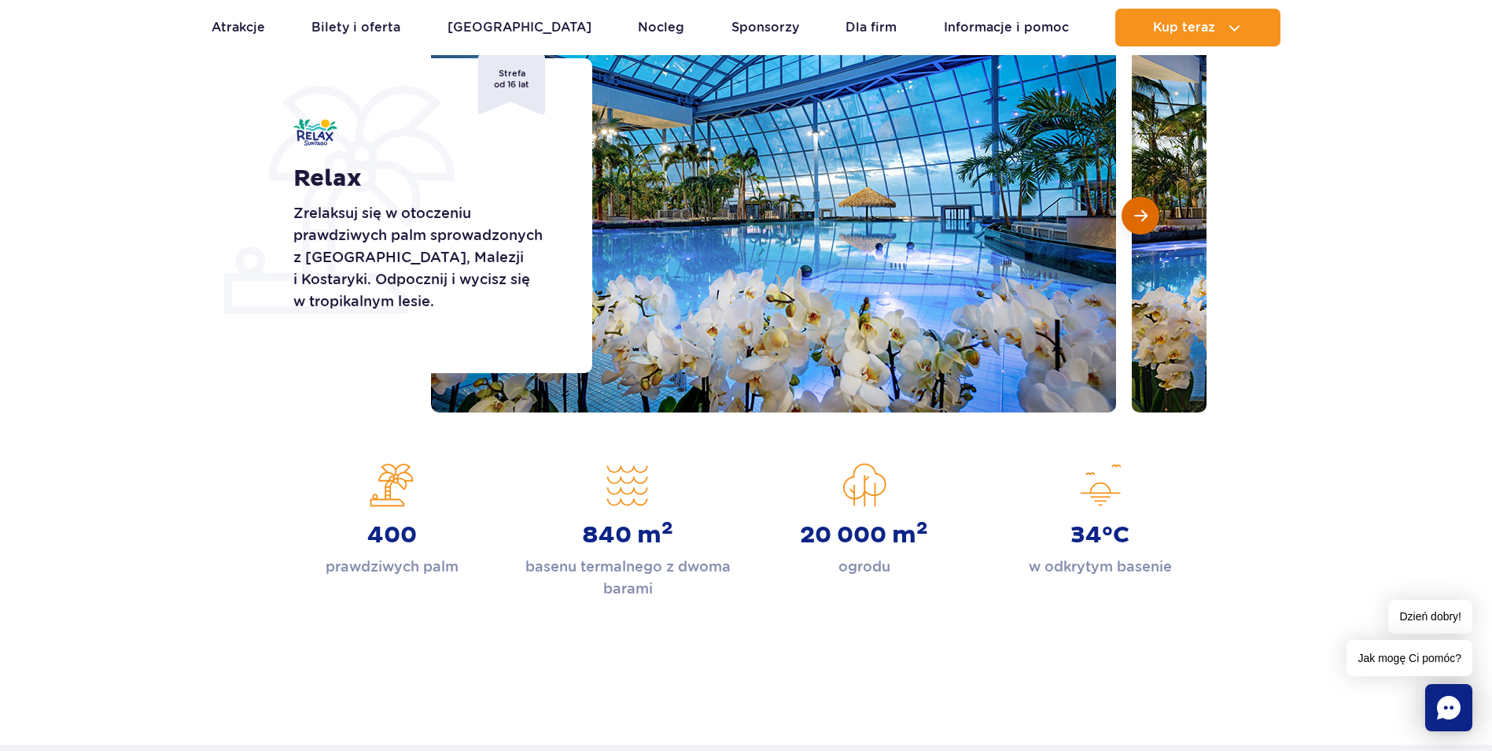
click at [1136, 212] on span "Następny slajd" at bounding box center [1140, 215] width 13 height 14
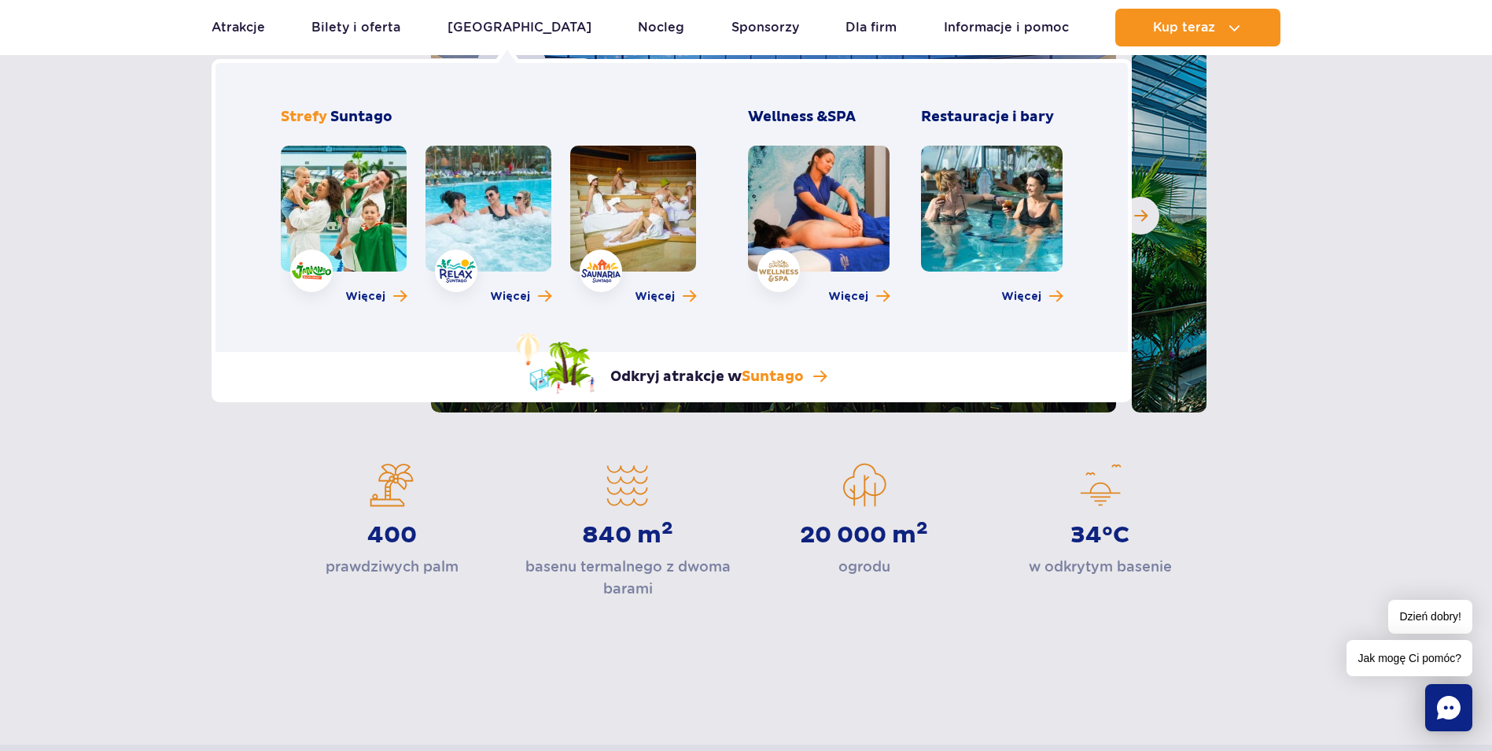
click at [634, 190] on link at bounding box center [633, 209] width 126 height 126
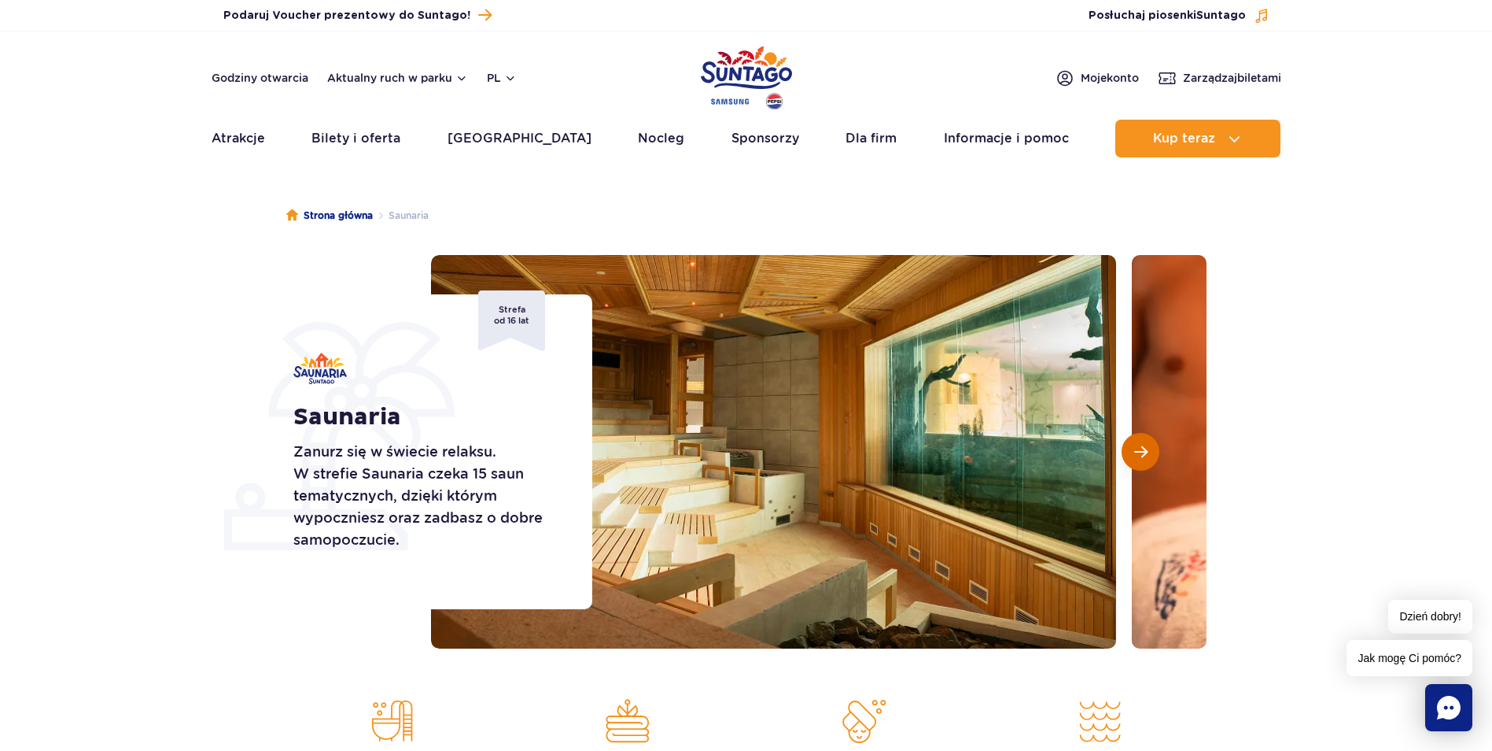
click at [1137, 461] on button "Następny slajd" at bounding box center [1141, 452] width 38 height 38
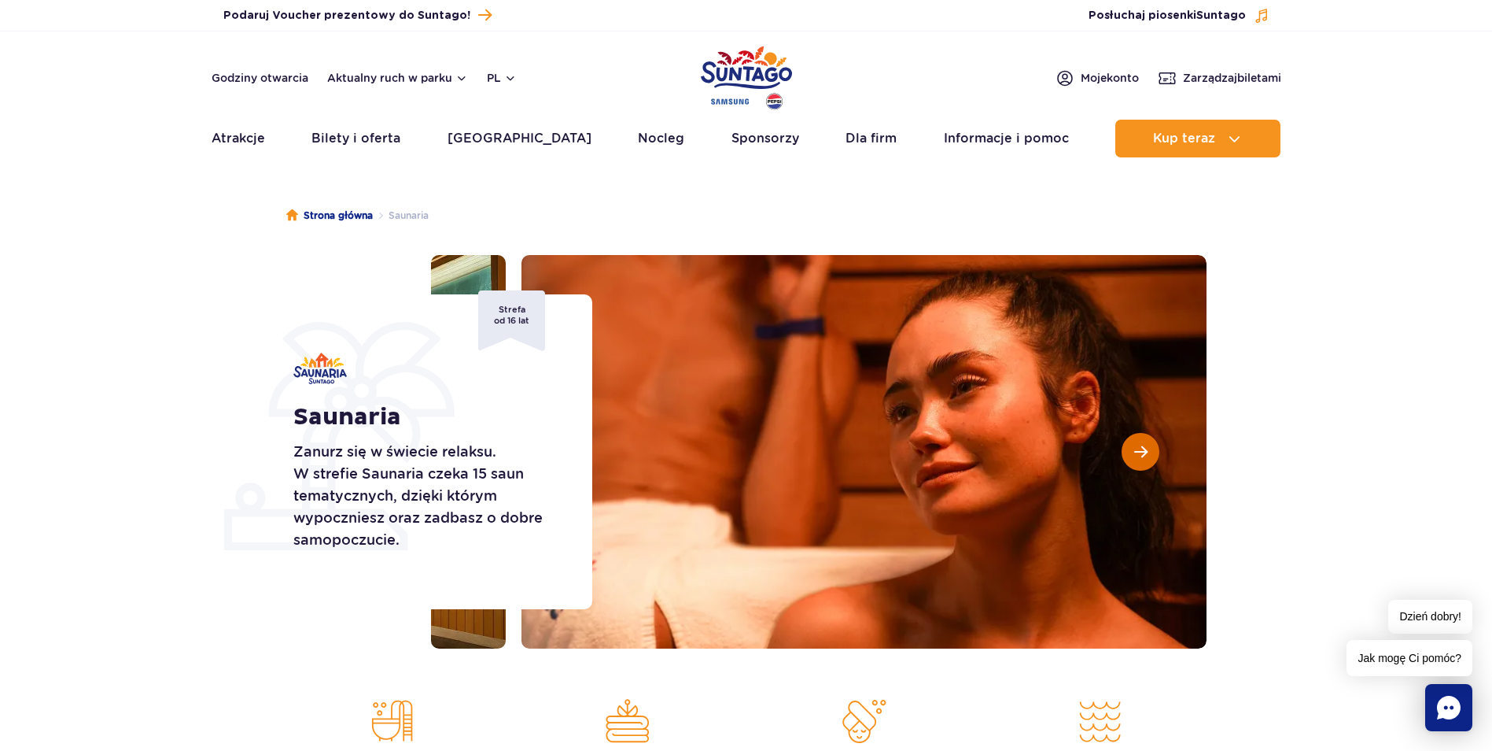
click at [1137, 461] on button "Następny slajd" at bounding box center [1141, 452] width 38 height 38
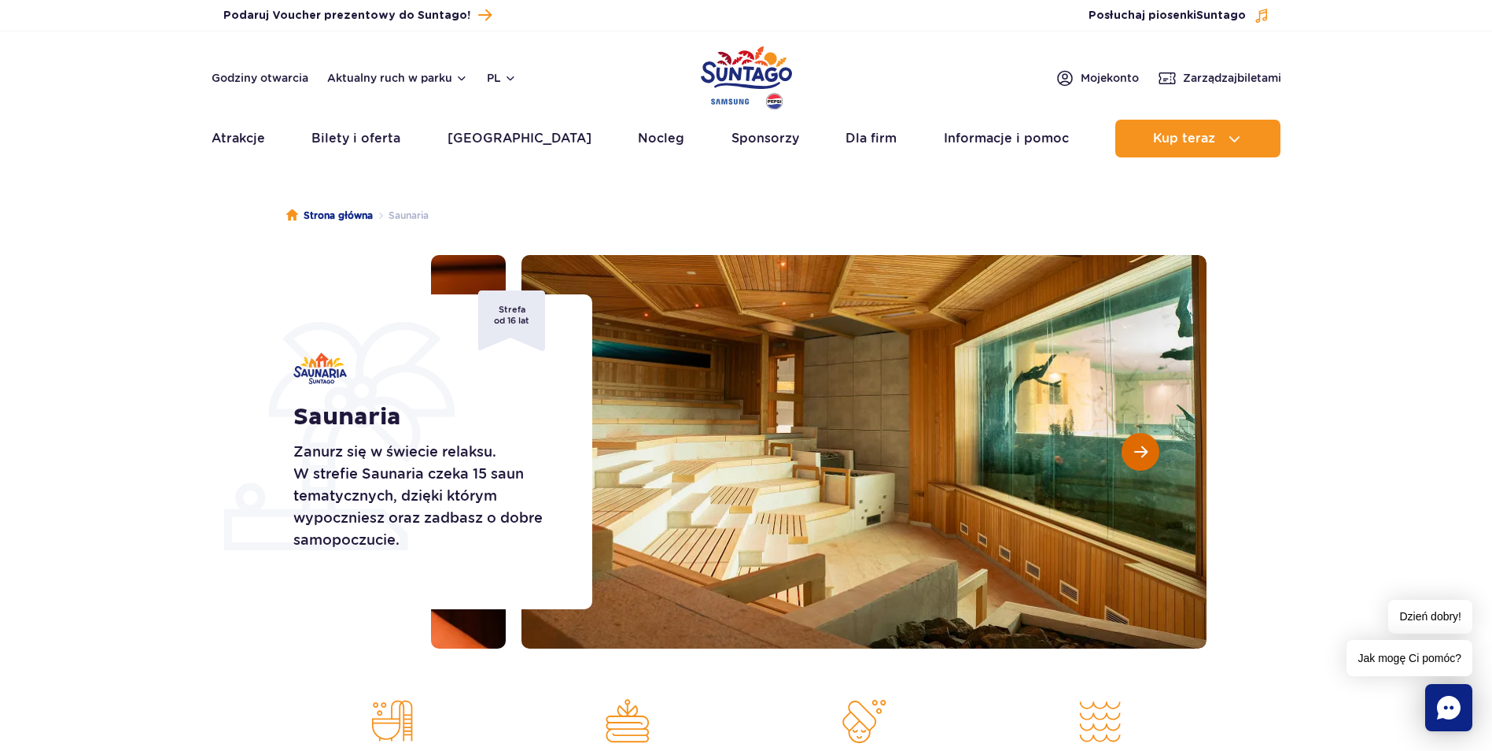
click at [1137, 461] on button "Następny slajd" at bounding box center [1141, 452] width 38 height 38
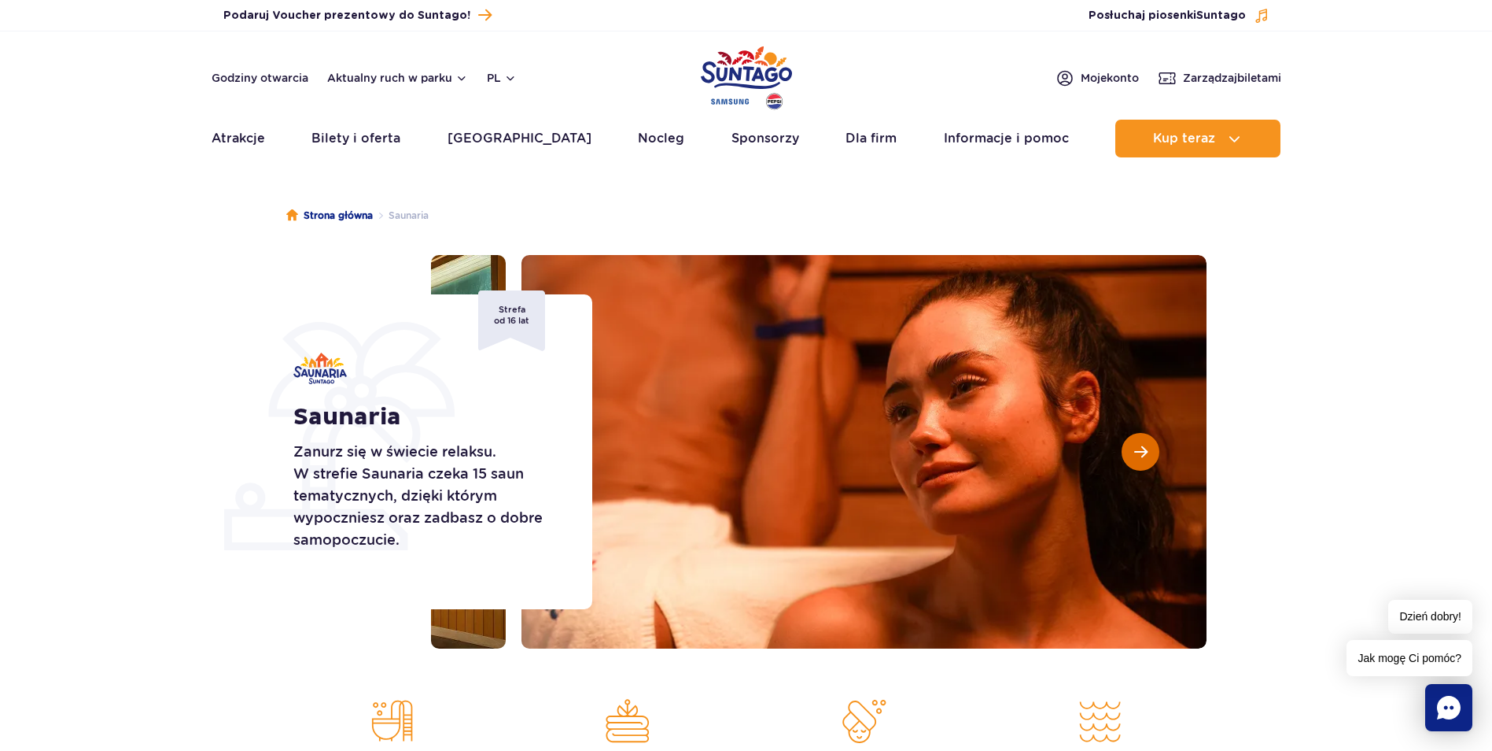
click at [1137, 461] on button "Następny slajd" at bounding box center [1141, 452] width 38 height 38
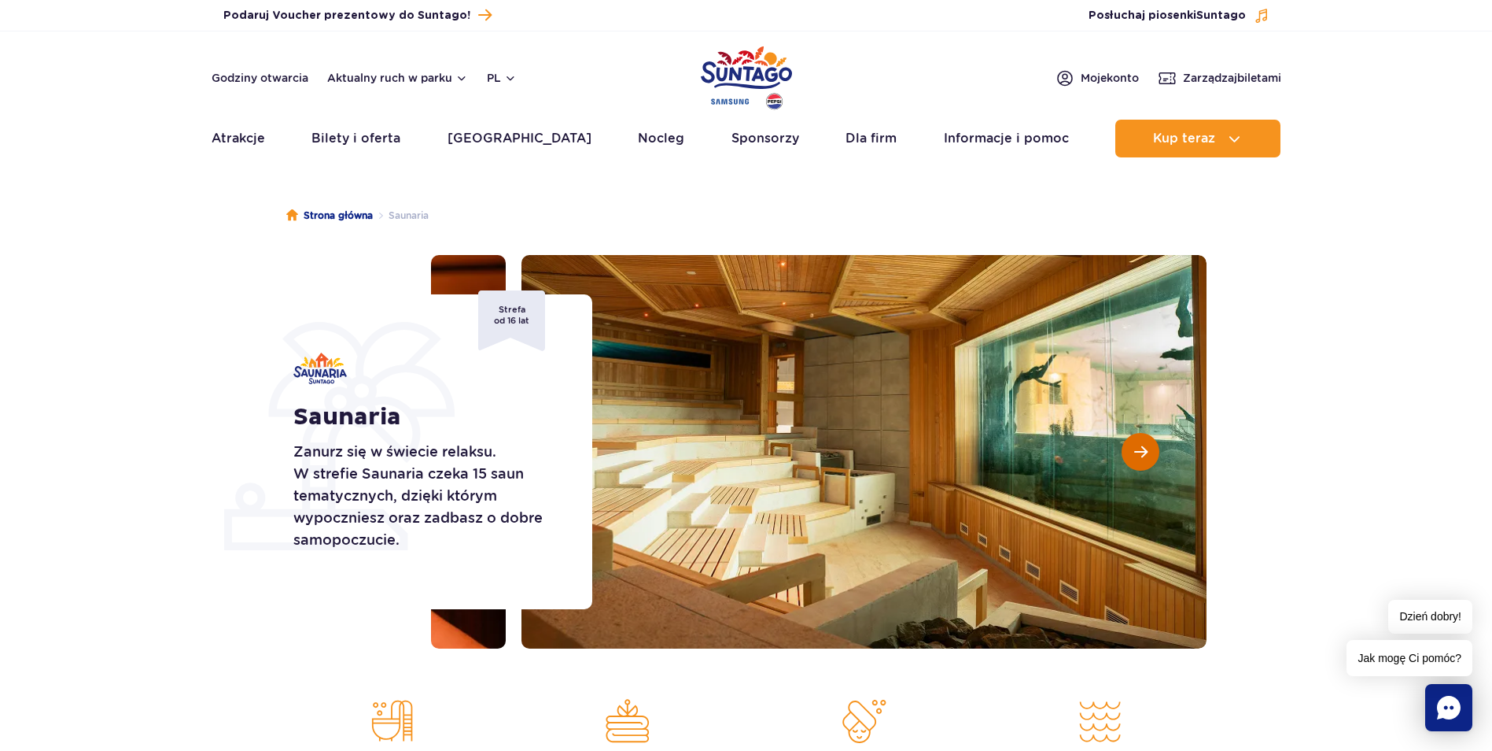
click at [1137, 461] on button "Następny slajd" at bounding box center [1141, 452] width 38 height 38
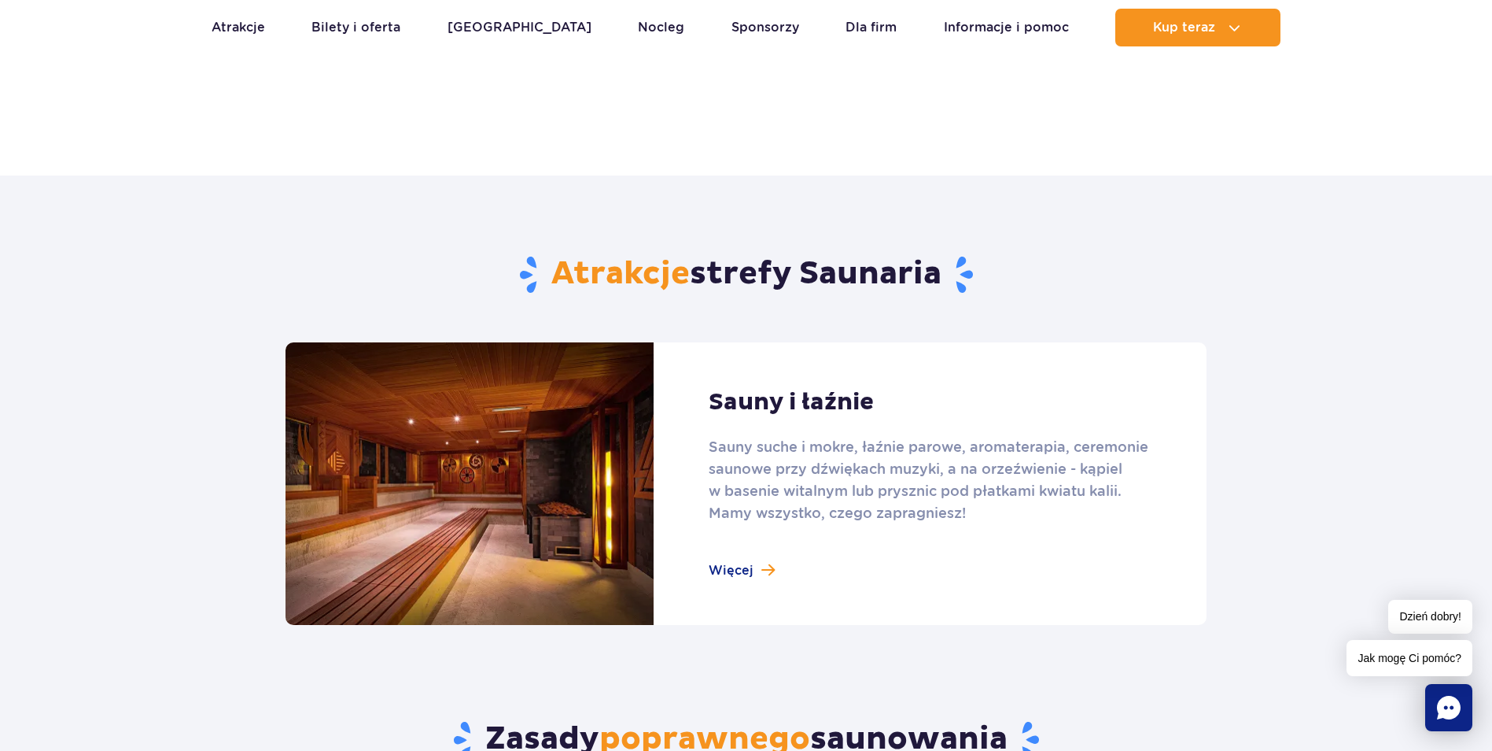
scroll to position [787, 0]
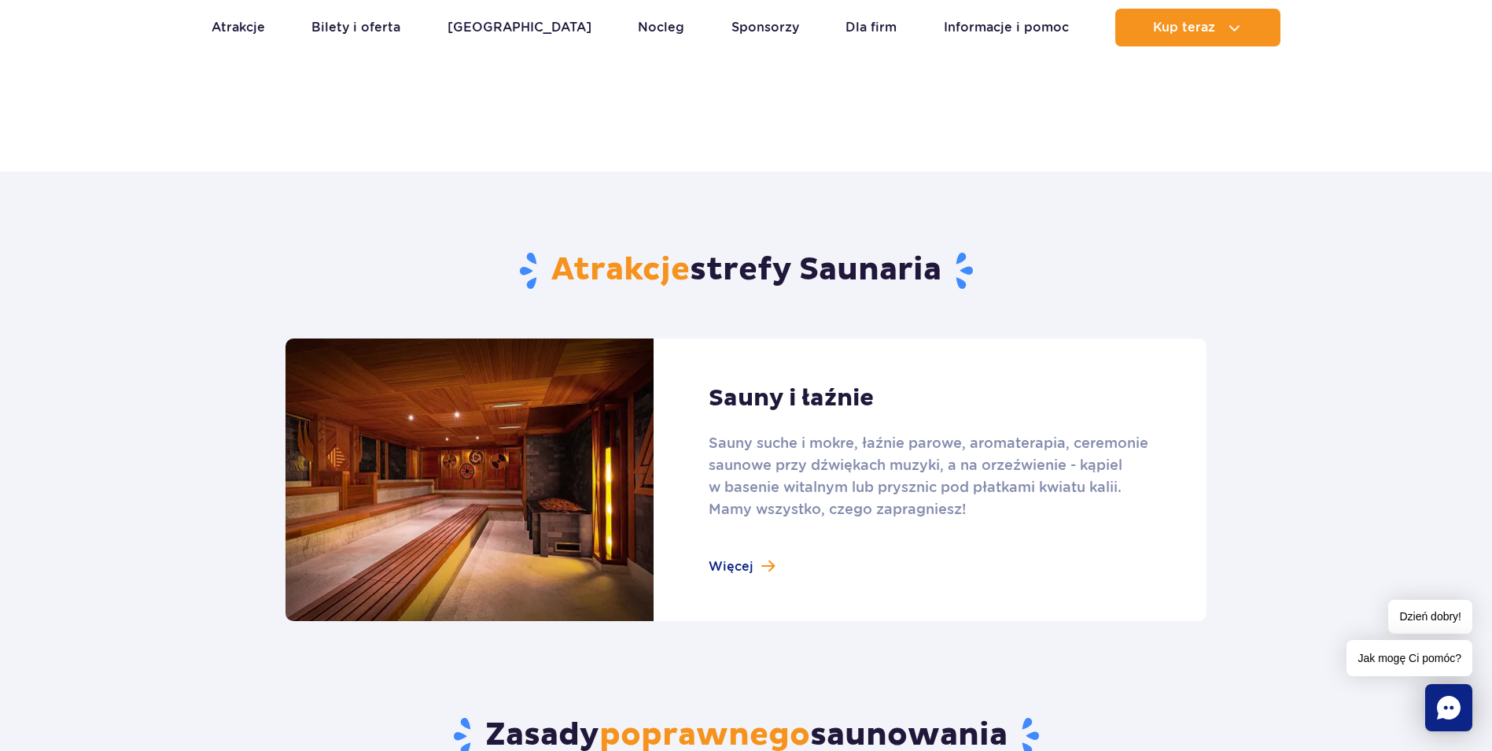
click at [753, 573] on link at bounding box center [746, 479] width 921 height 282
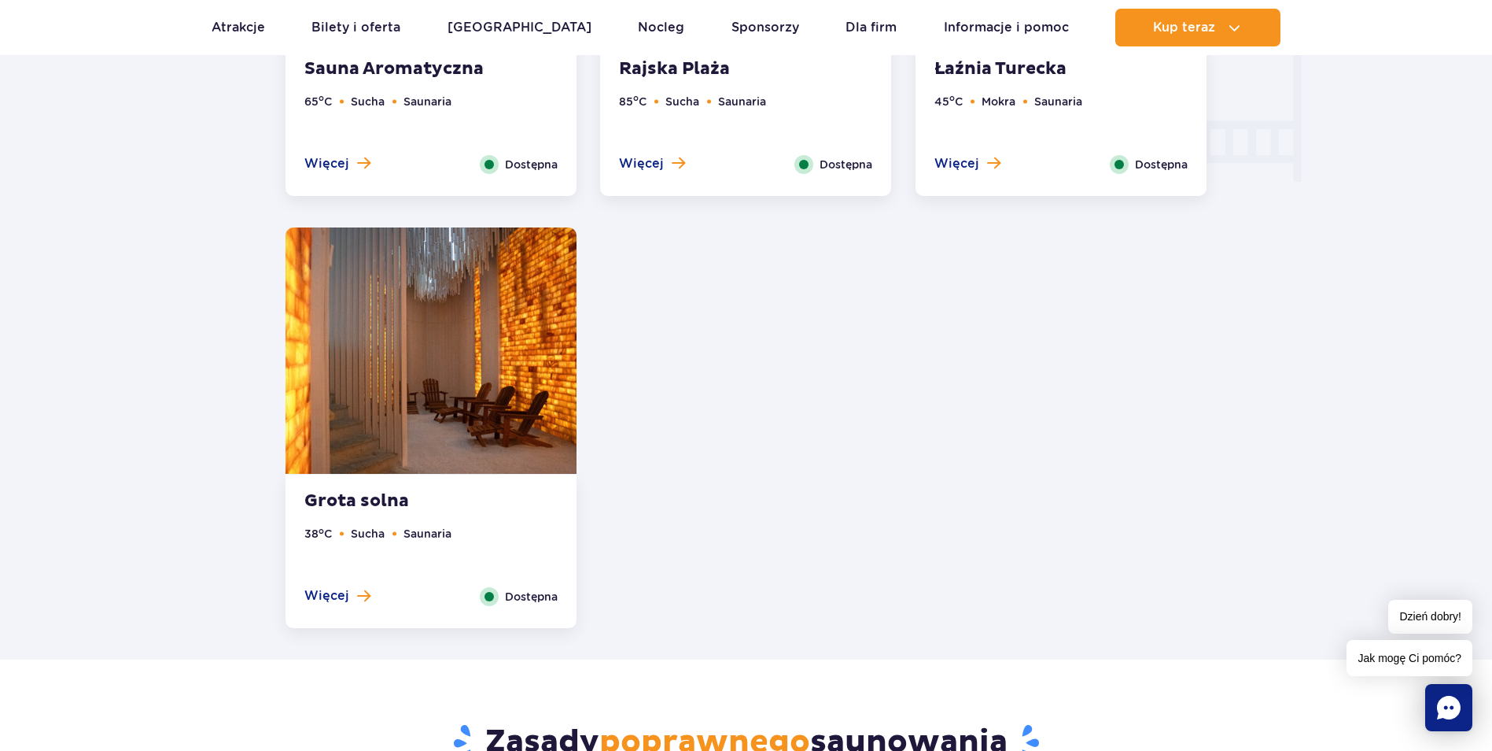
scroll to position [1888, 0]
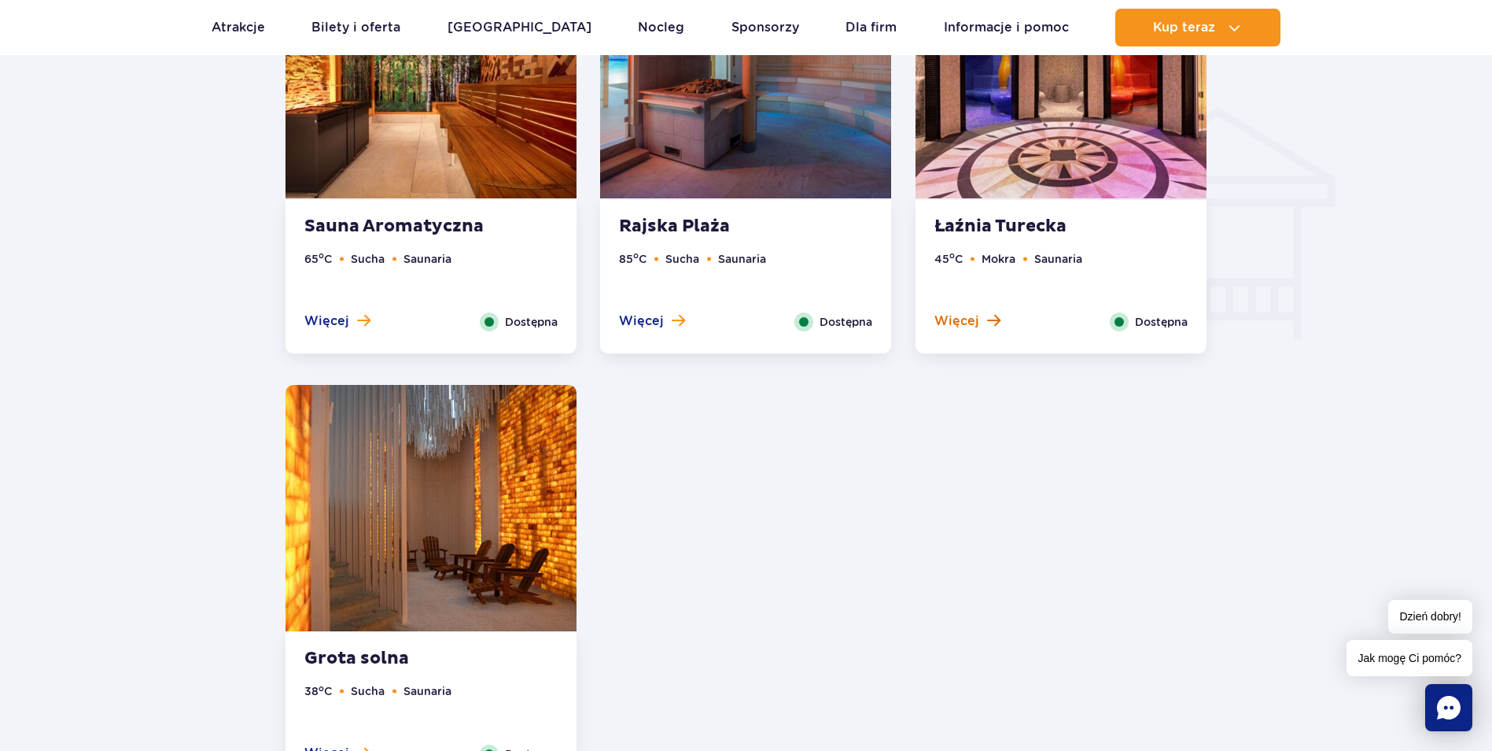
click at [992, 315] on span at bounding box center [993, 320] width 13 height 14
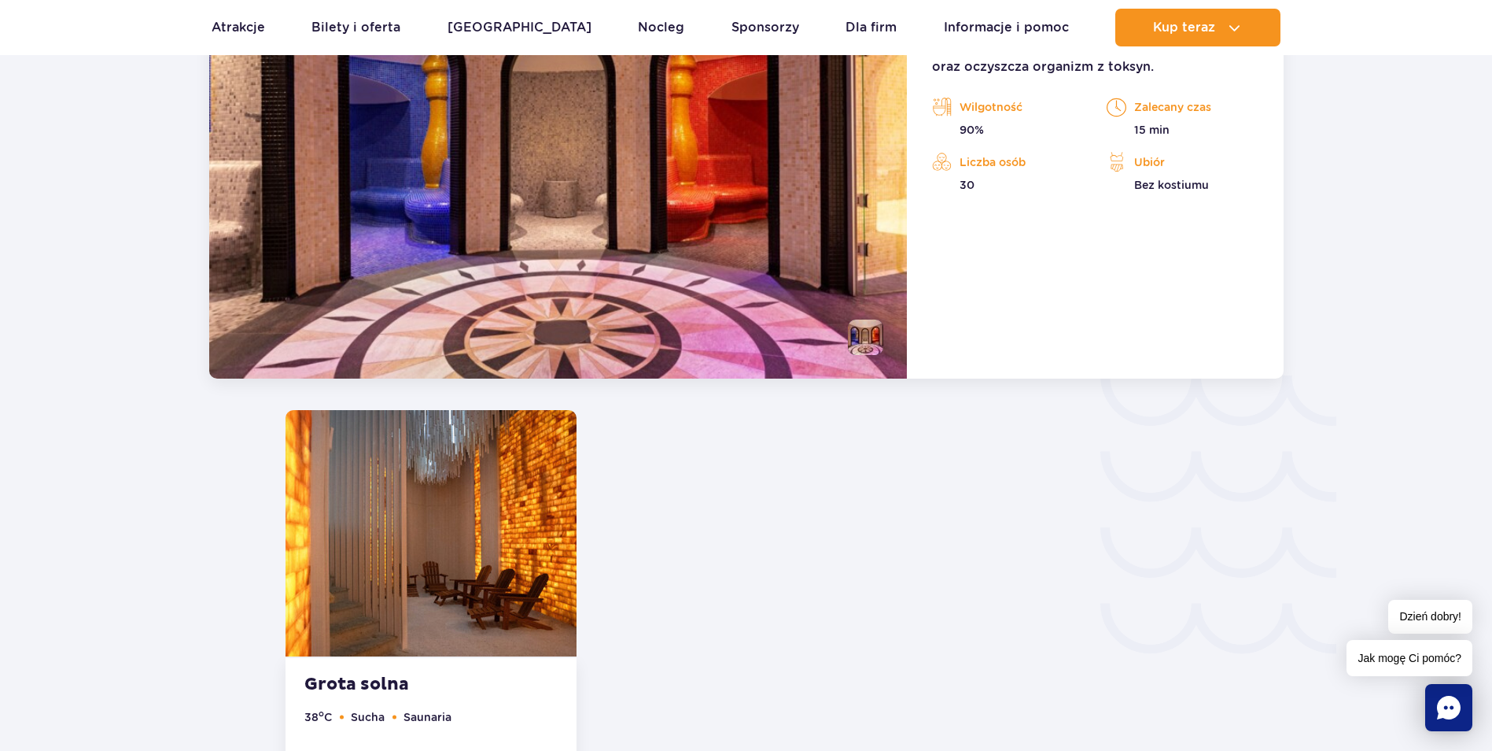
scroll to position [2340, 0]
